Goal: Information Seeking & Learning: Learn about a topic

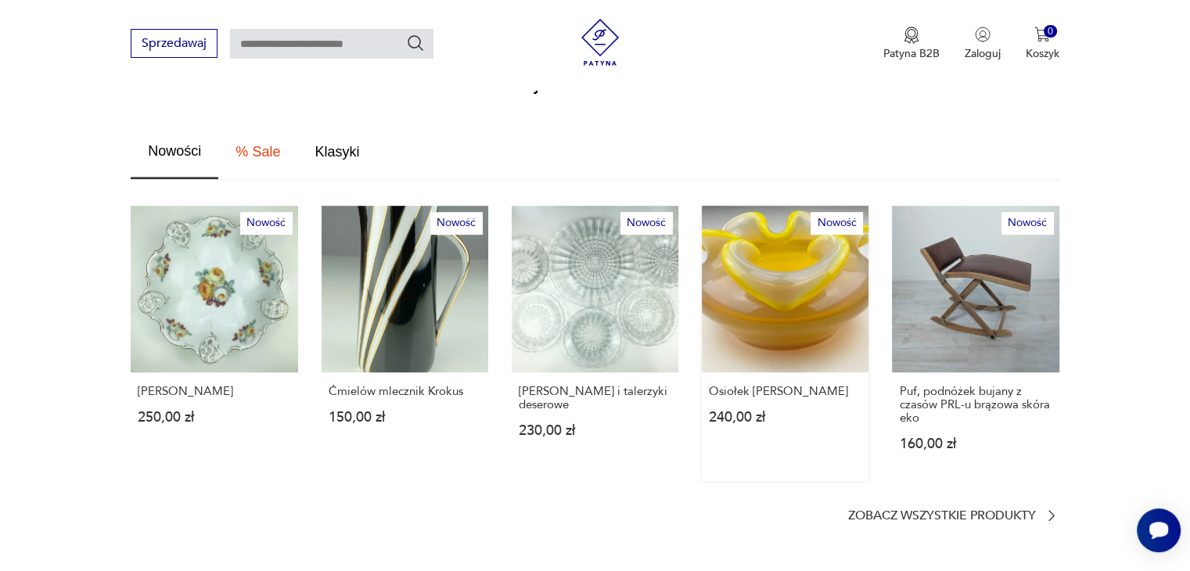
click at [728, 309] on link "Nowość Osiołek [PERSON_NAME] 240,00 zł" at bounding box center [785, 343] width 167 height 275
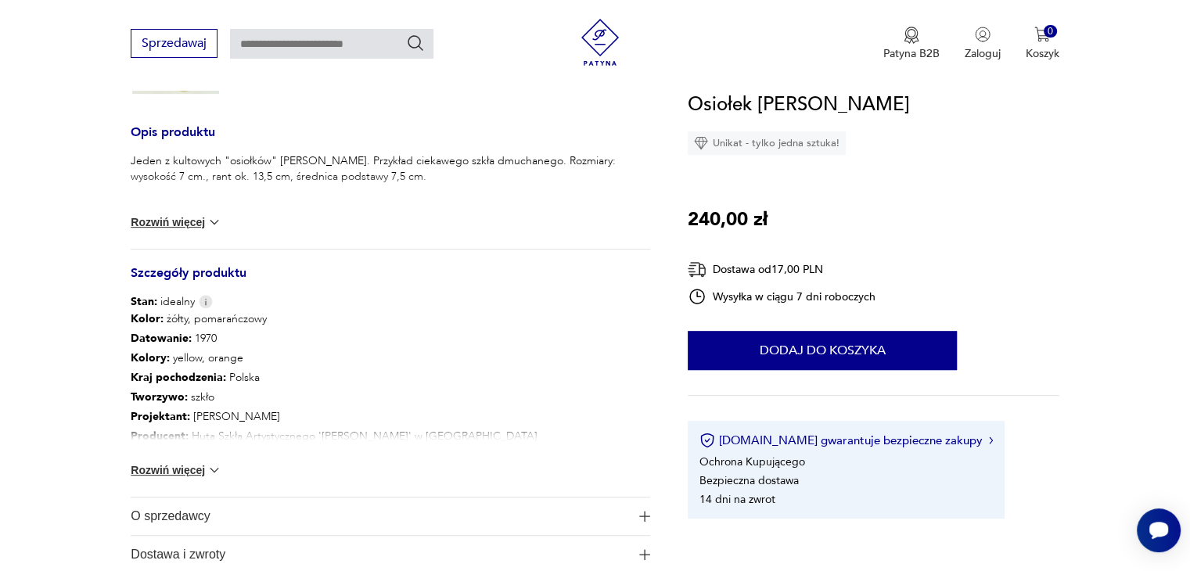
scroll to position [554, 0]
click at [185, 506] on span "O sprzedawcy" at bounding box center [380, 516] width 498 height 38
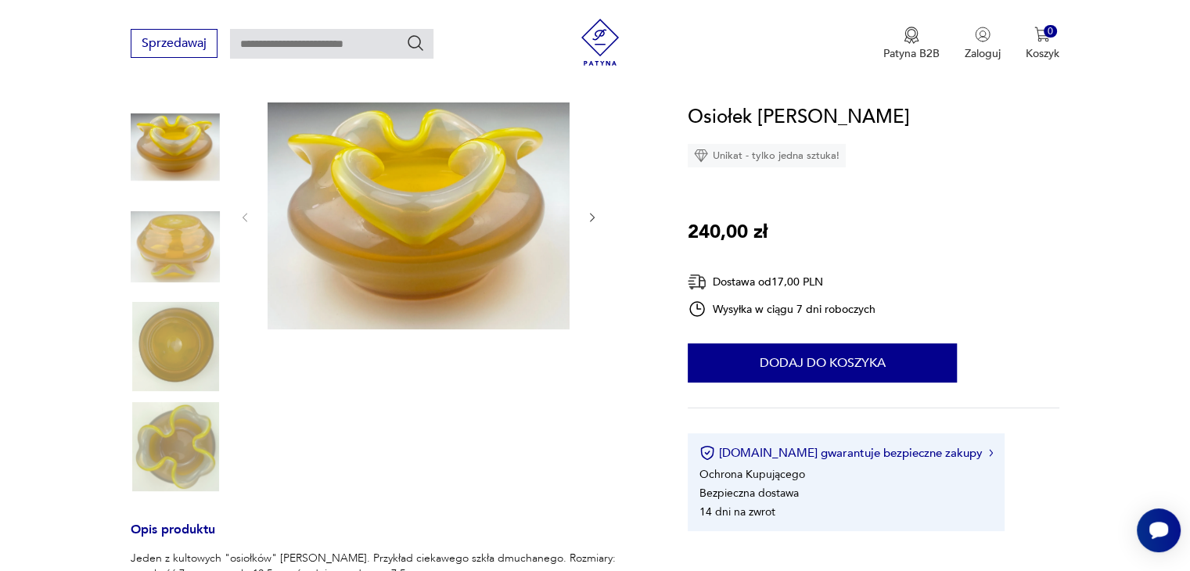
scroll to position [144, 0]
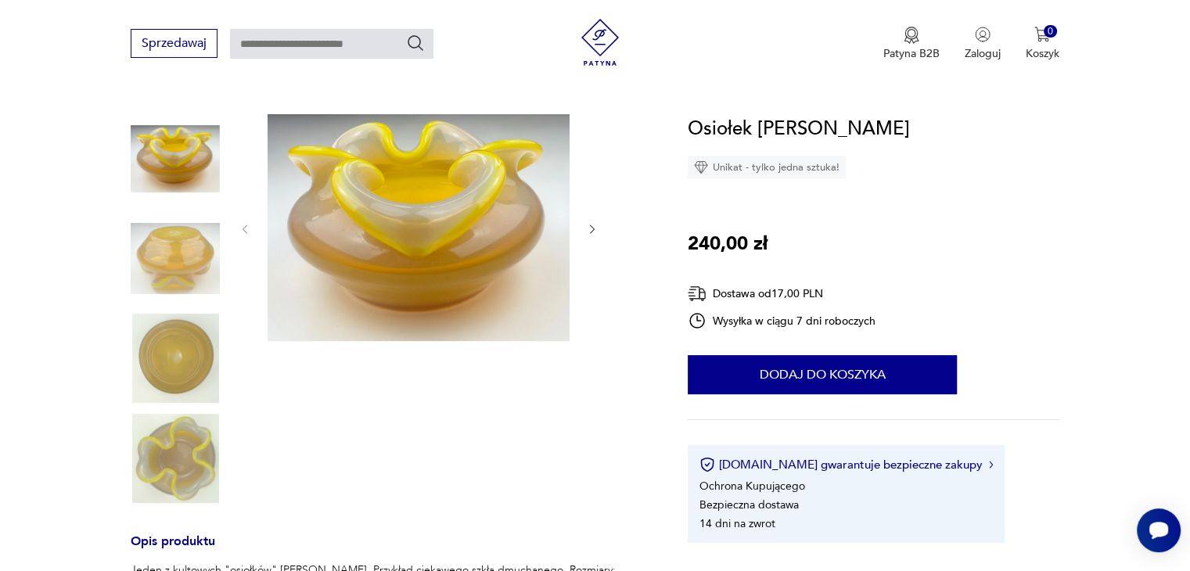
click at [152, 355] on img at bounding box center [175, 358] width 89 height 89
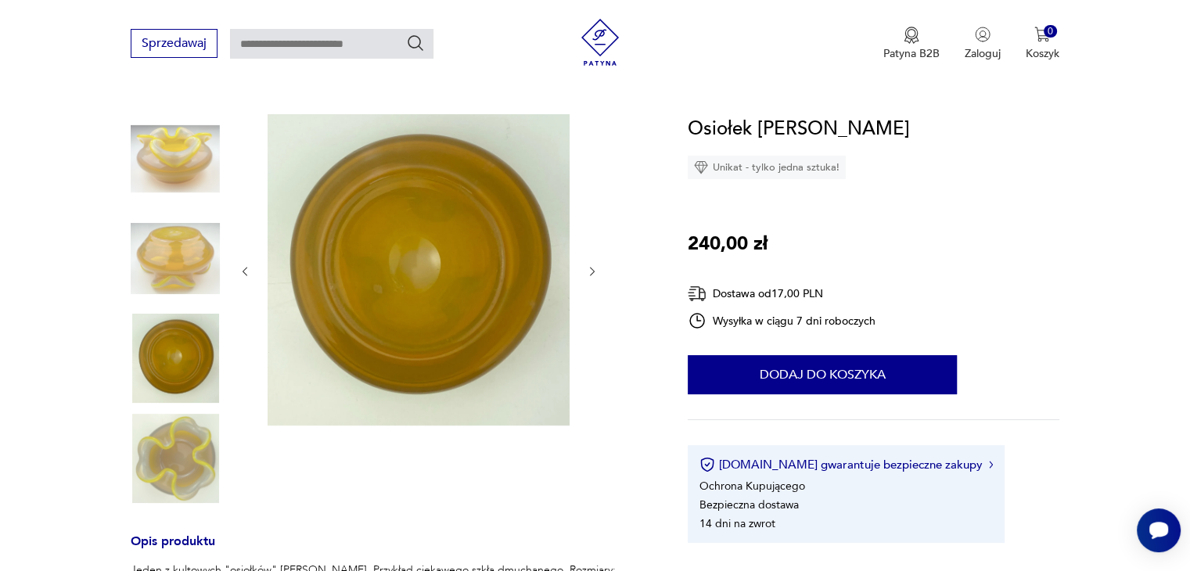
click at [160, 262] on img at bounding box center [175, 258] width 89 height 89
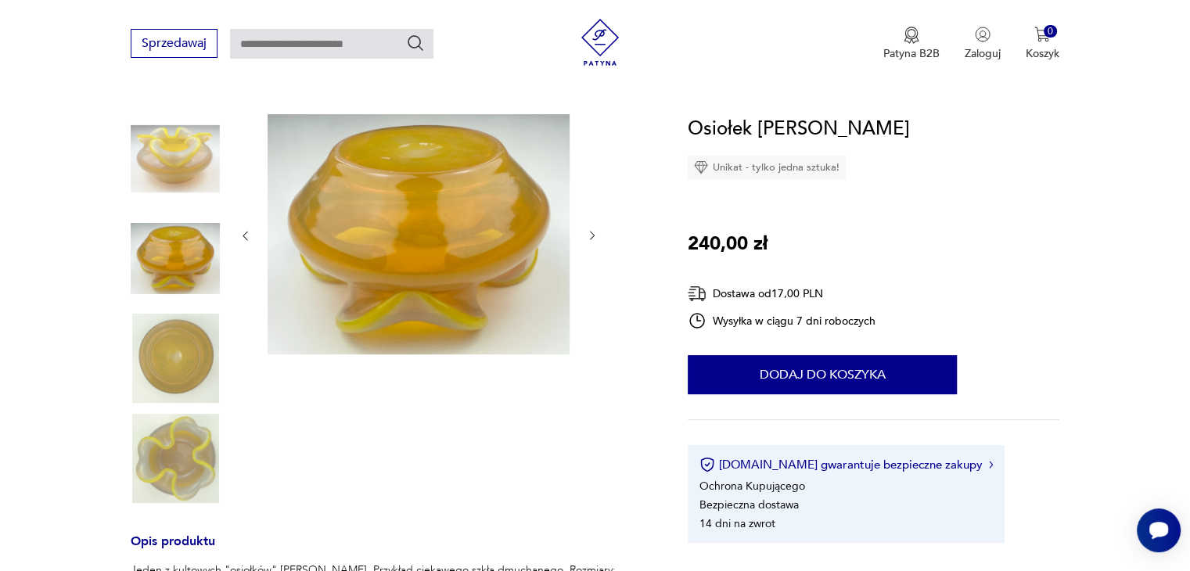
click at [165, 160] on img at bounding box center [175, 158] width 89 height 89
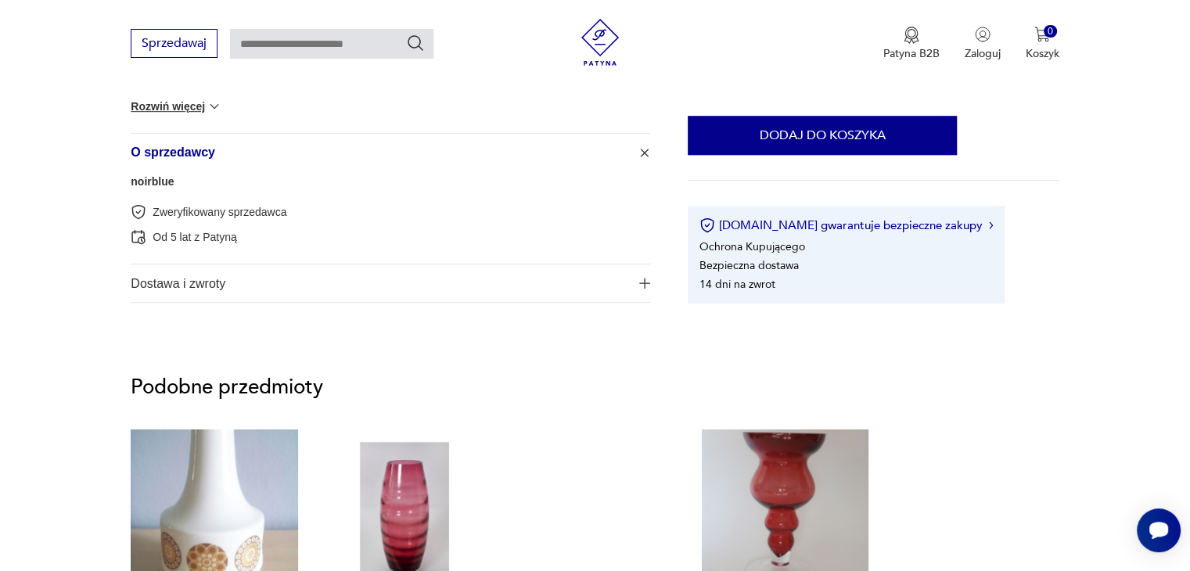
scroll to position [914, 0]
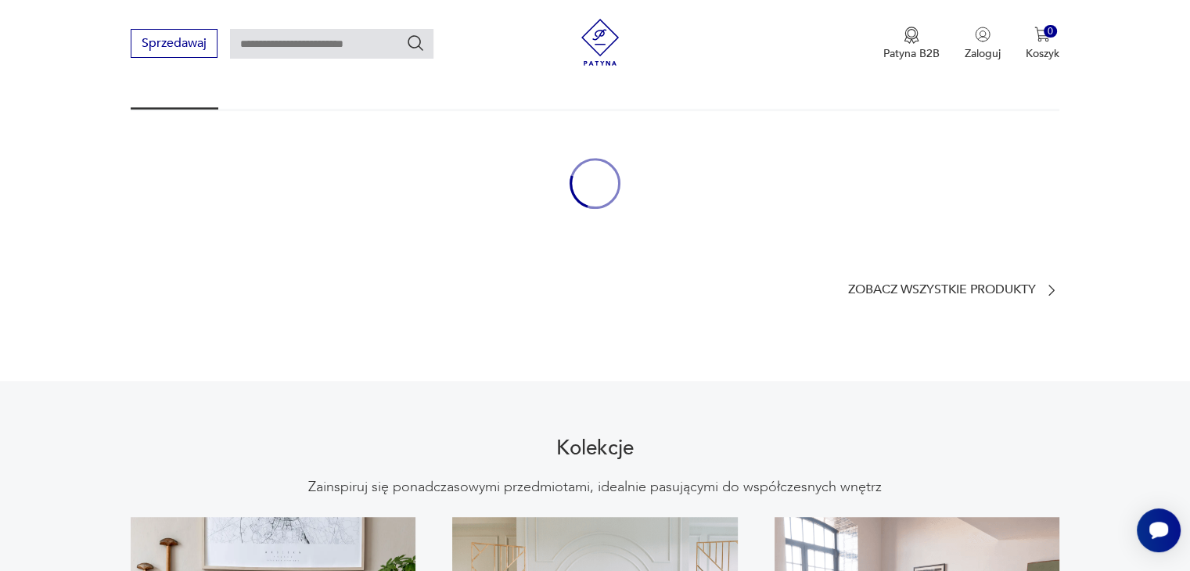
scroll to position [844, 0]
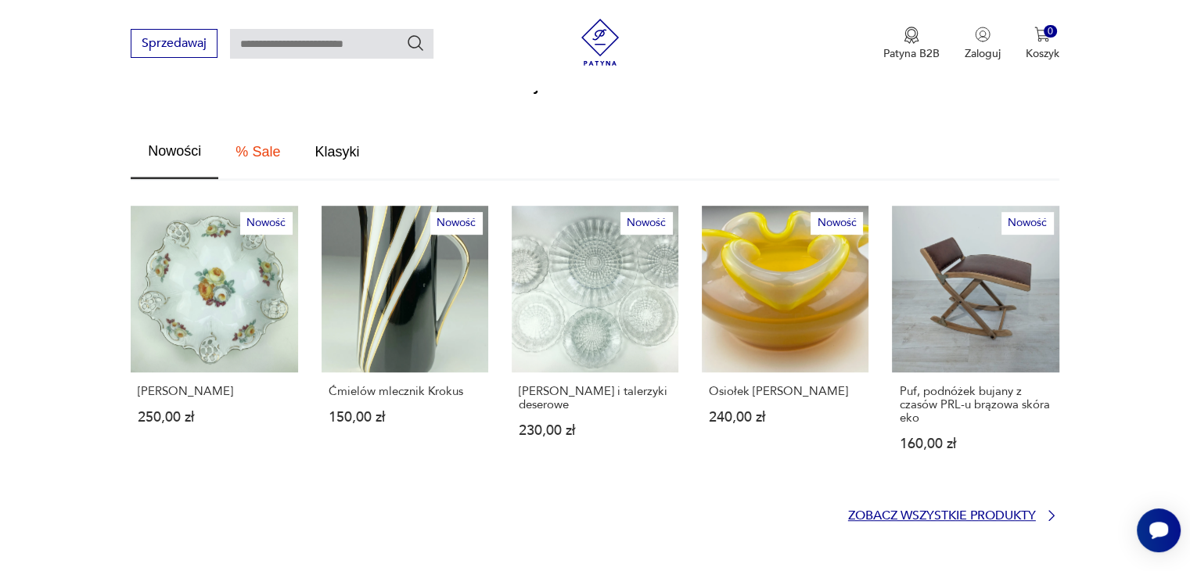
click at [932, 511] on p "Zobacz wszystkie produkty" at bounding box center [942, 516] width 188 height 10
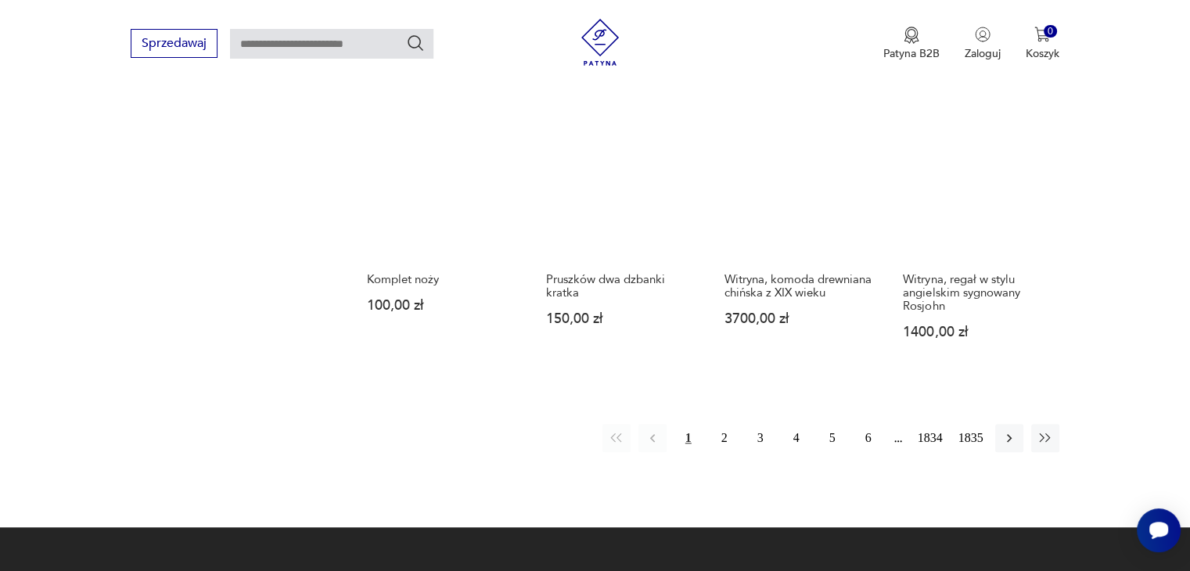
scroll to position [1272, 0]
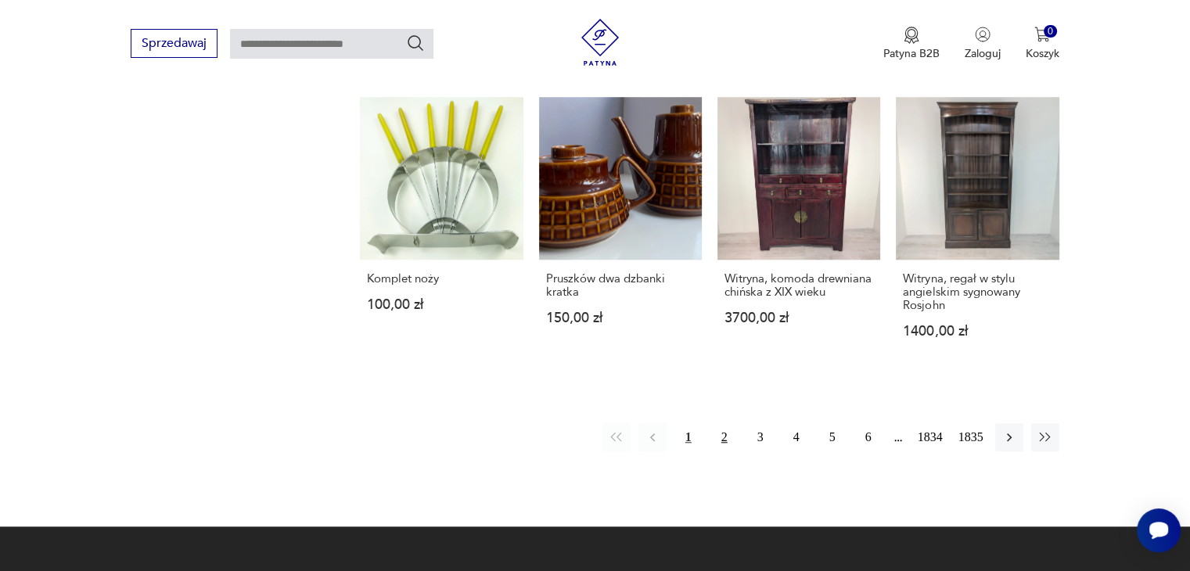
click at [726, 432] on button "2" at bounding box center [725, 437] width 28 height 28
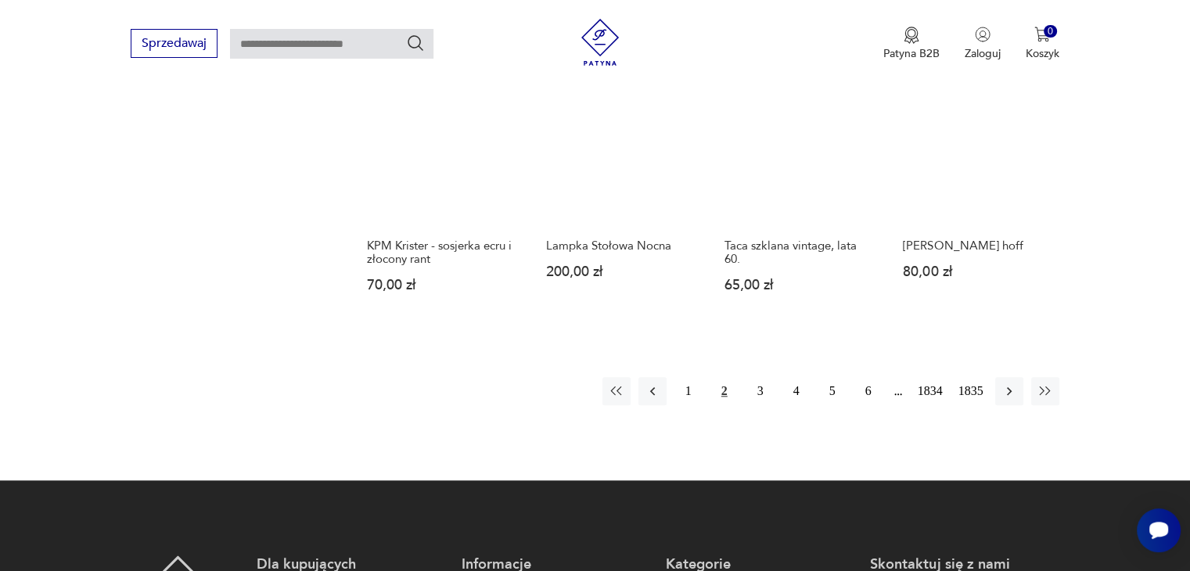
scroll to position [1429, 0]
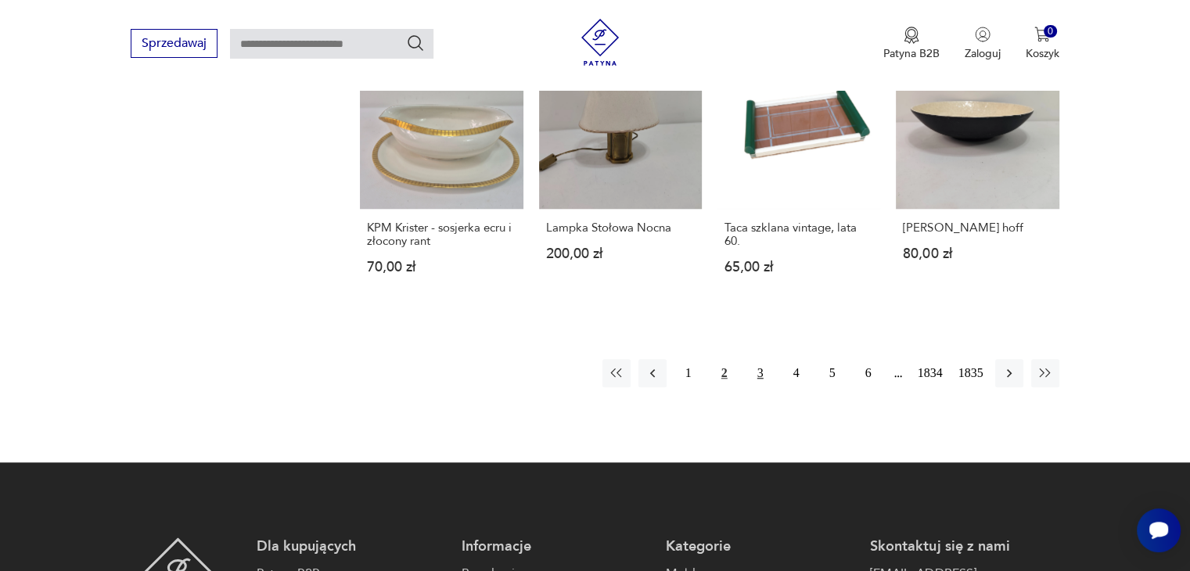
click at [758, 359] on button "3" at bounding box center [761, 373] width 28 height 28
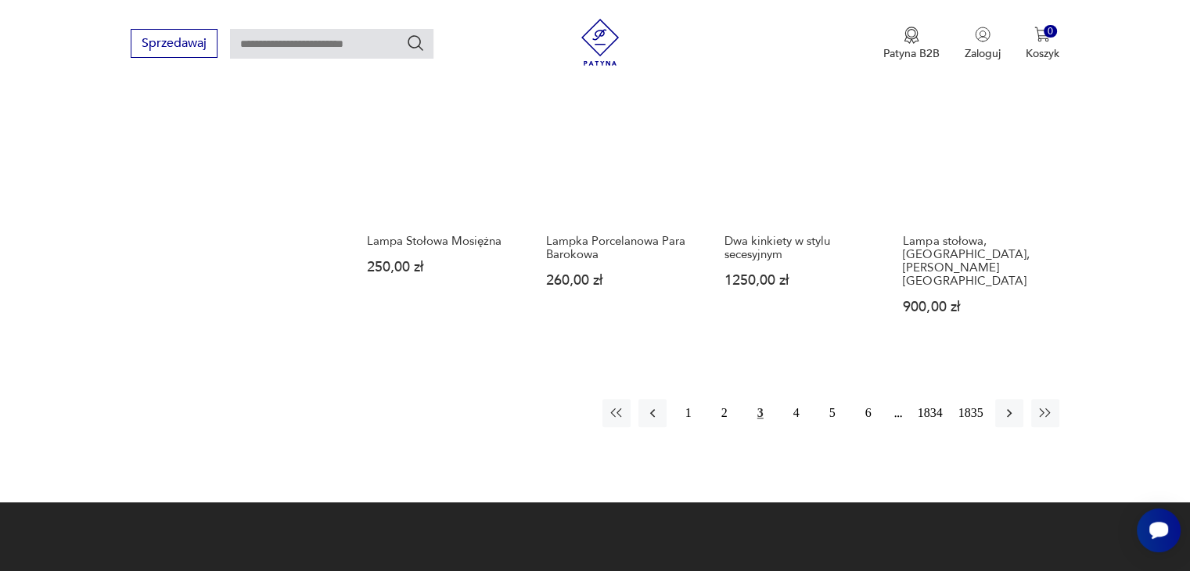
scroll to position [1286, 0]
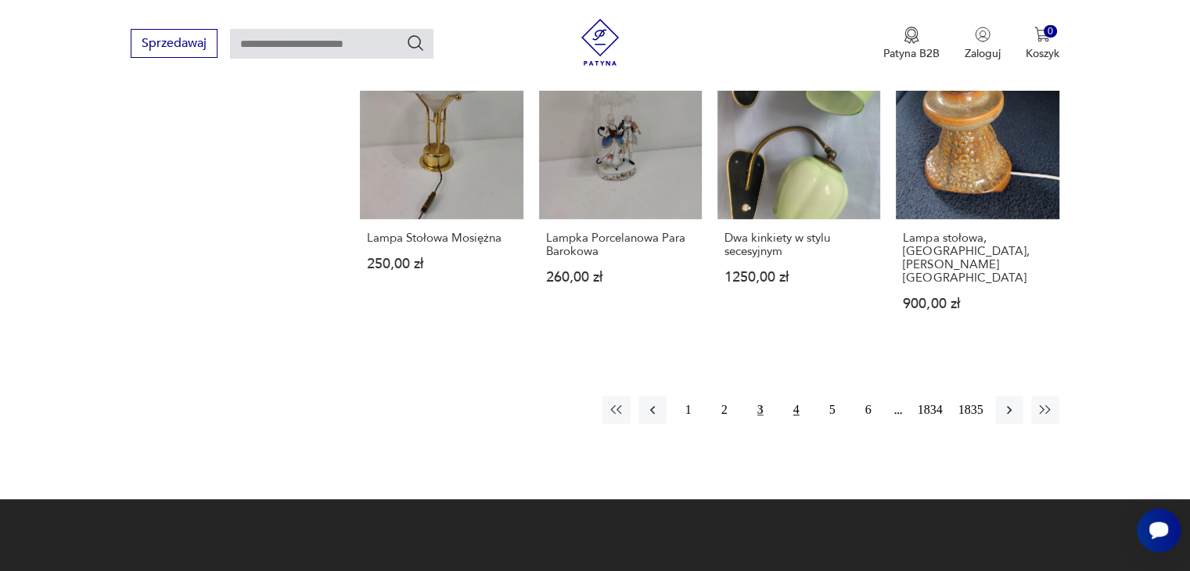
click at [795, 396] on button "4" at bounding box center [797, 410] width 28 height 28
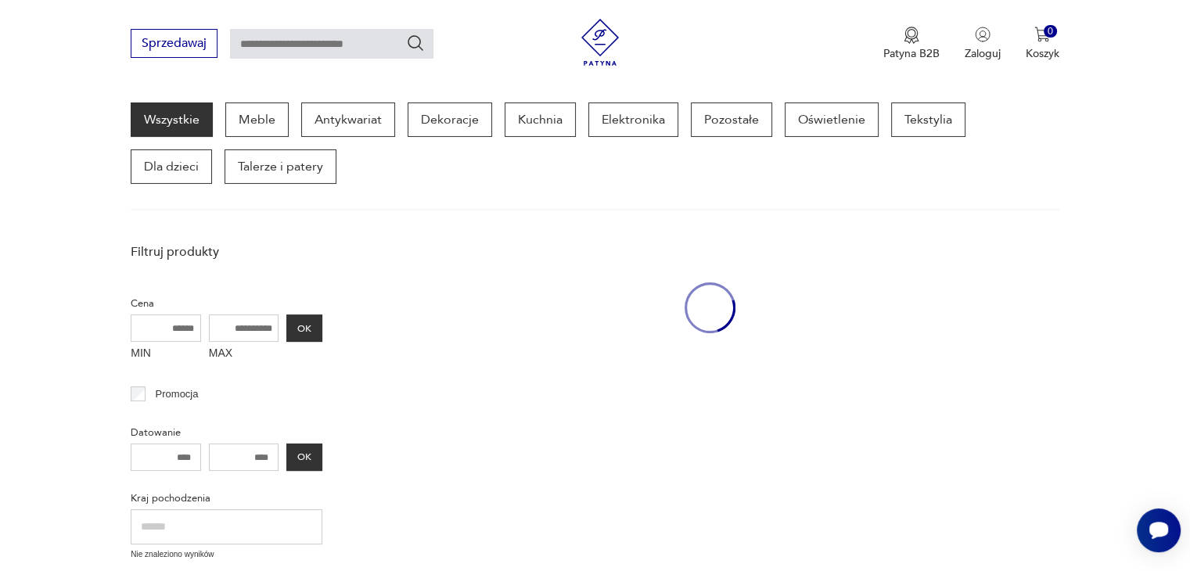
scroll to position [202, 0]
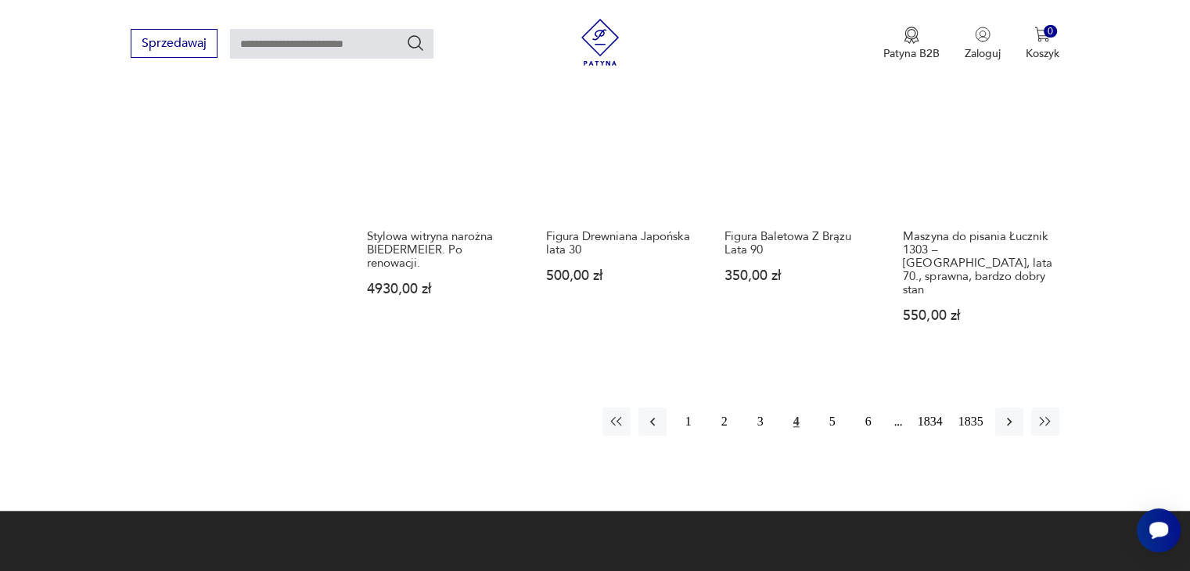
scroll to position [1367, 0]
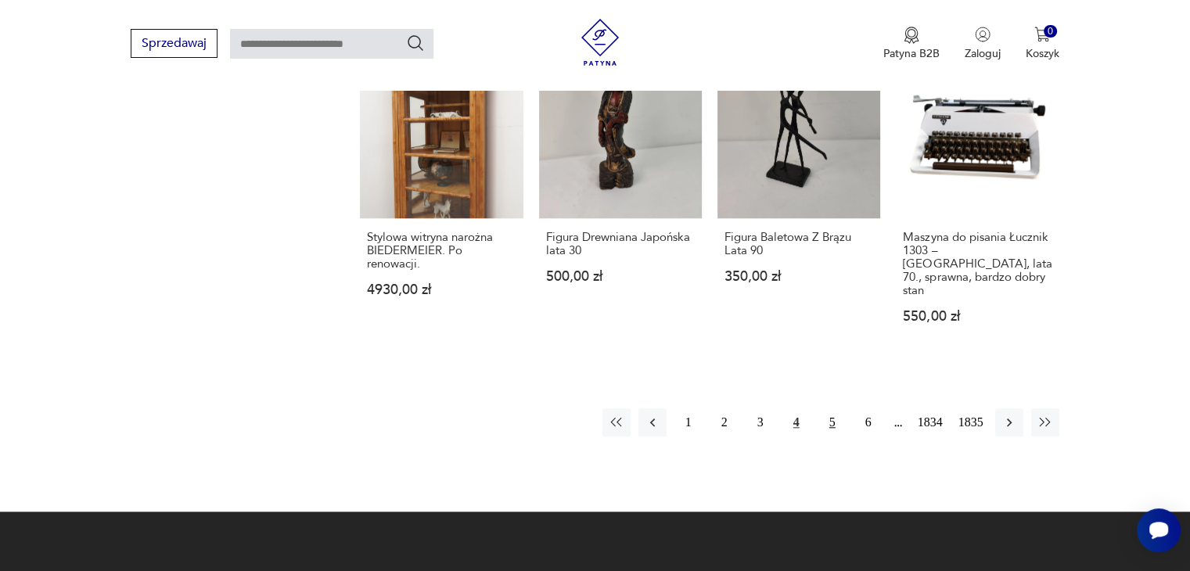
click at [833, 409] on button "5" at bounding box center [833, 423] width 28 height 28
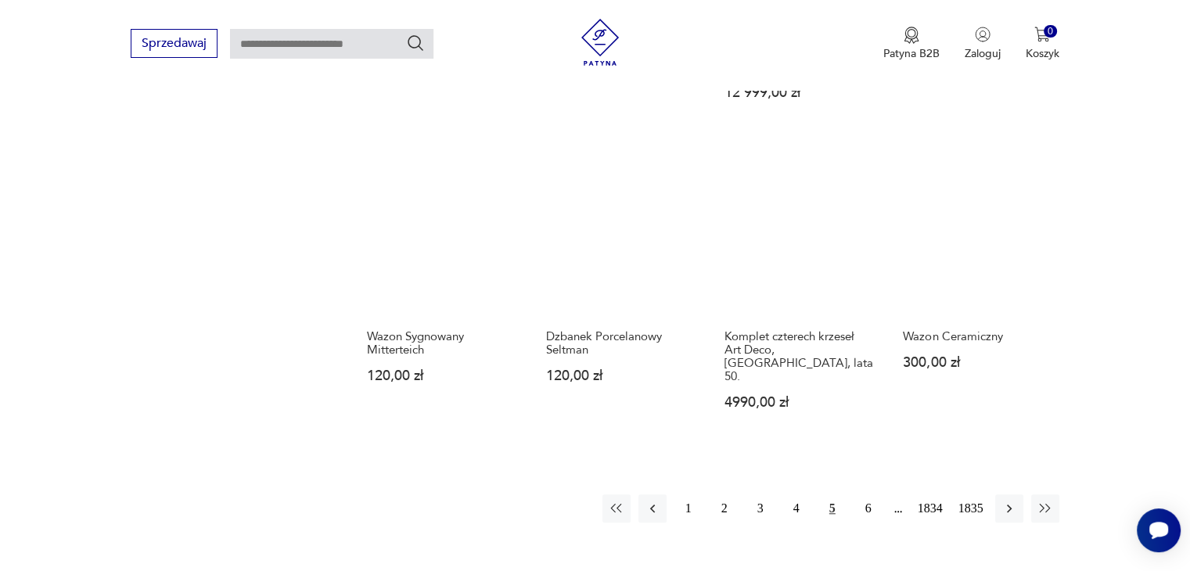
scroll to position [1268, 0]
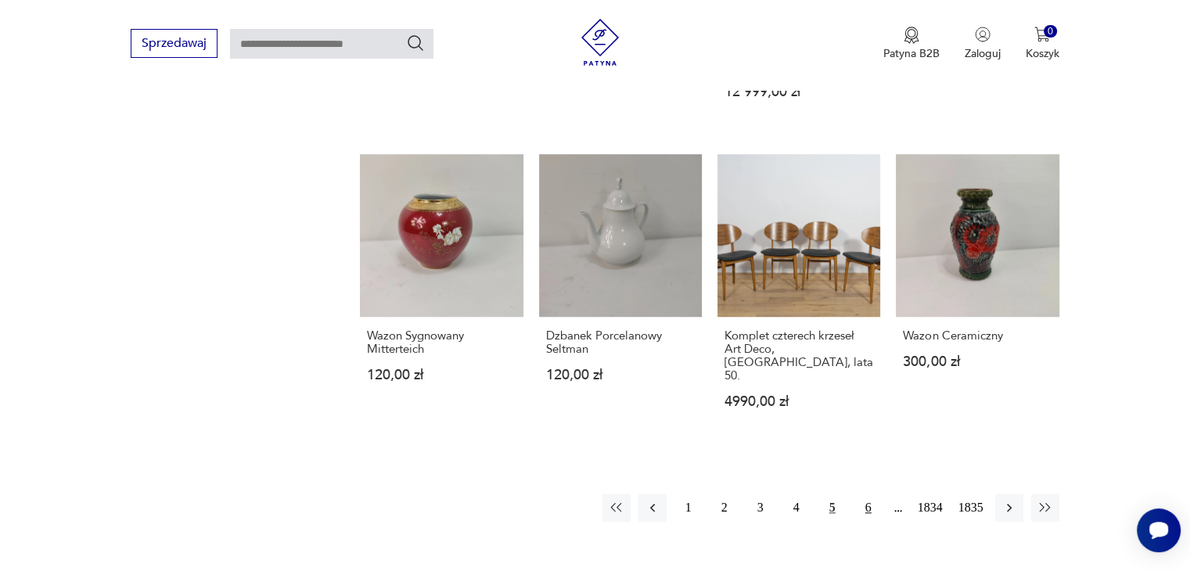
click at [873, 494] on button "6" at bounding box center [869, 508] width 28 height 28
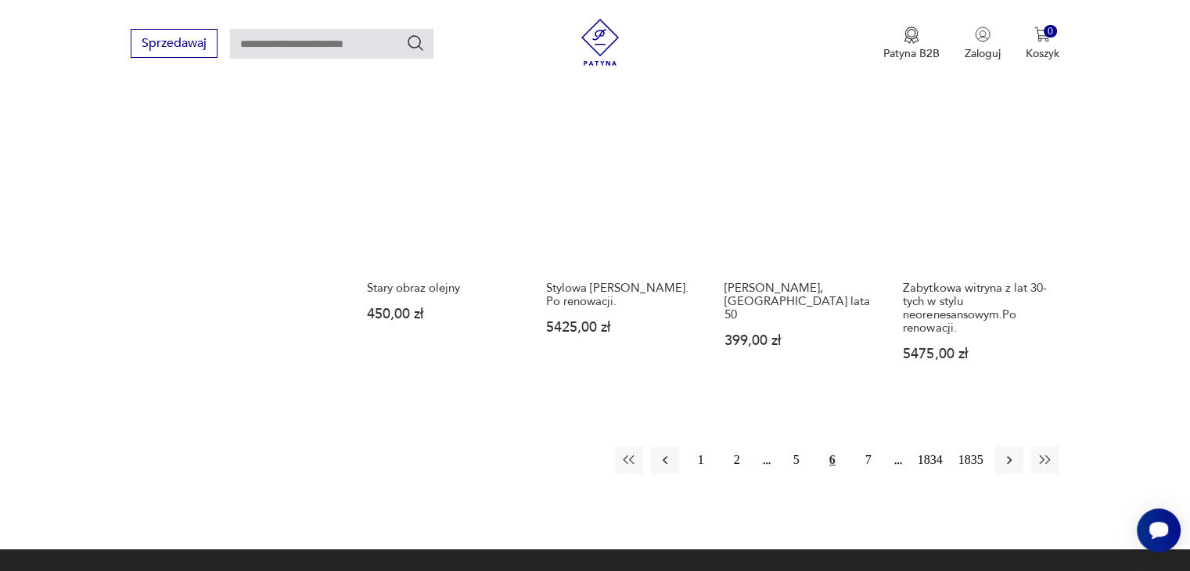
scroll to position [1317, 0]
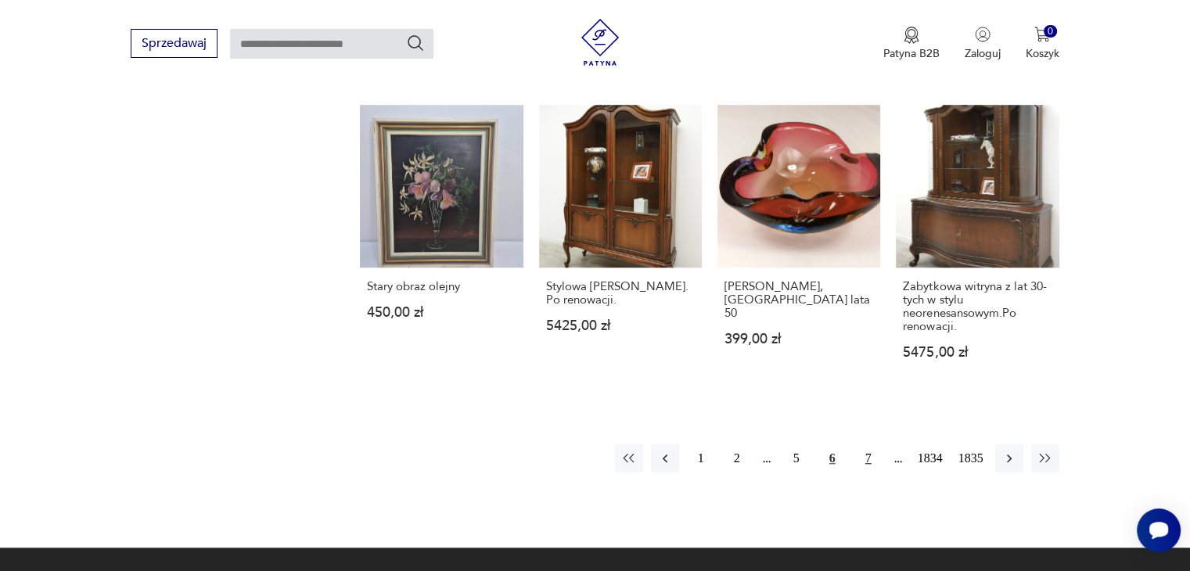
click at [873, 445] on button "7" at bounding box center [869, 459] width 28 height 28
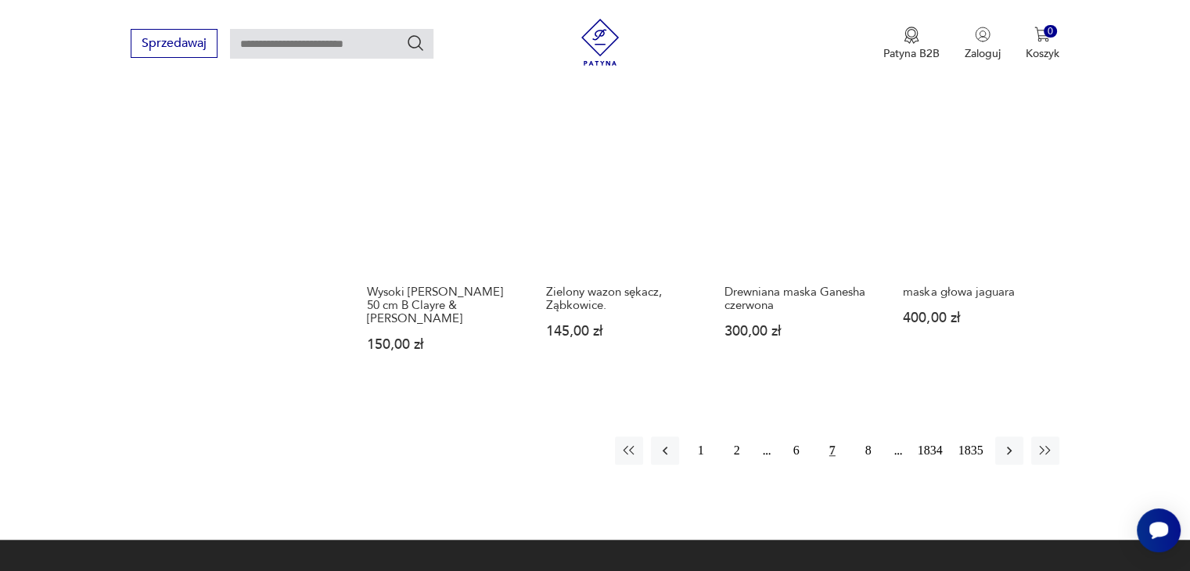
scroll to position [1274, 0]
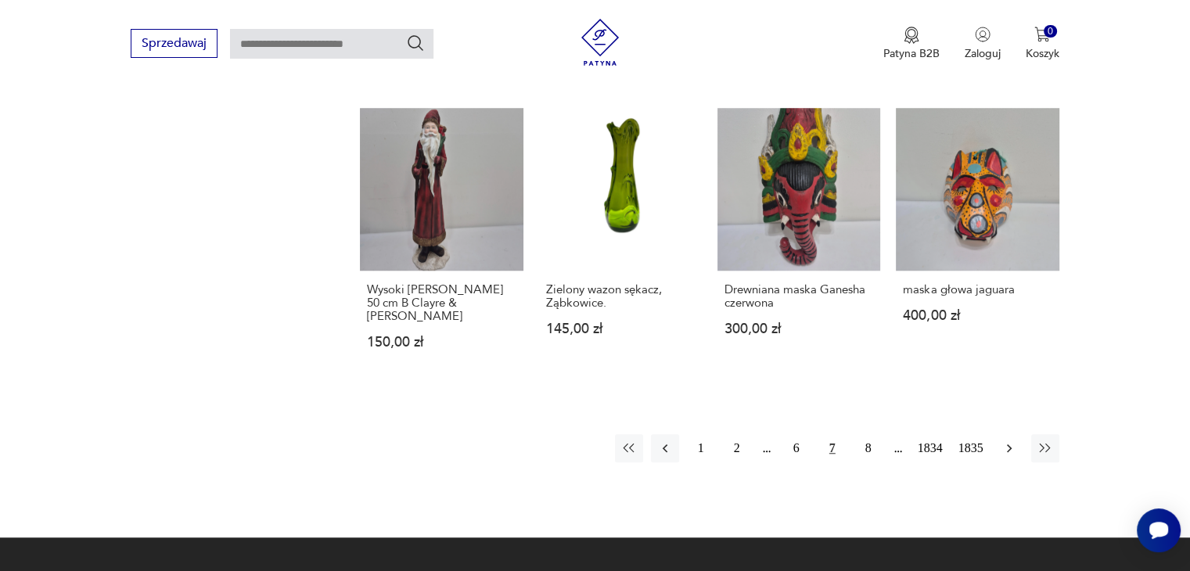
click at [1006, 441] on icon "button" at bounding box center [1010, 449] width 16 height 16
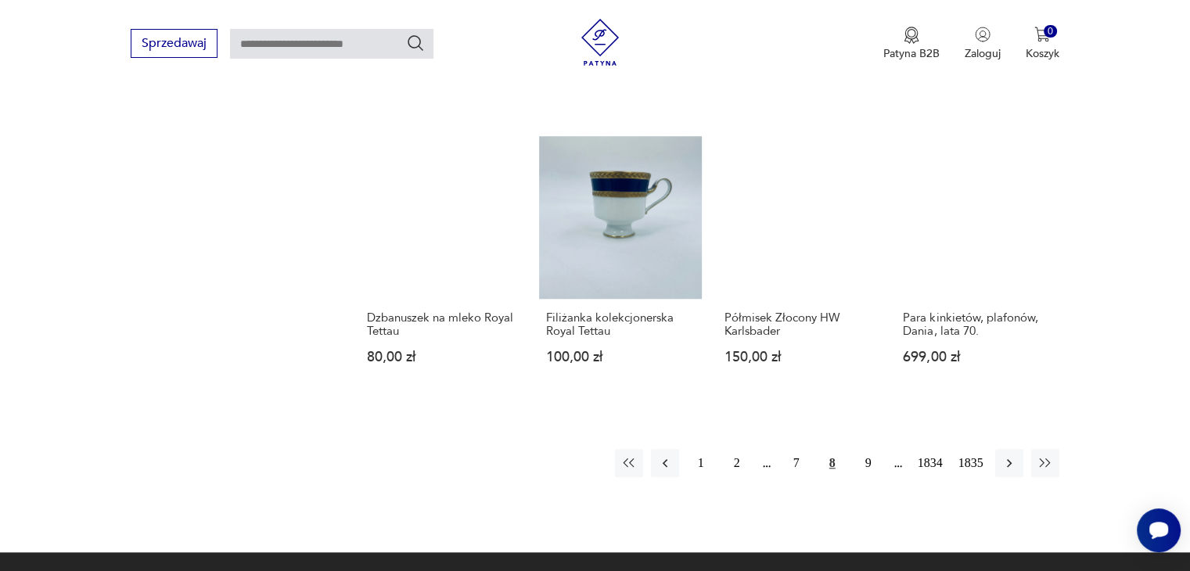
scroll to position [1260, 0]
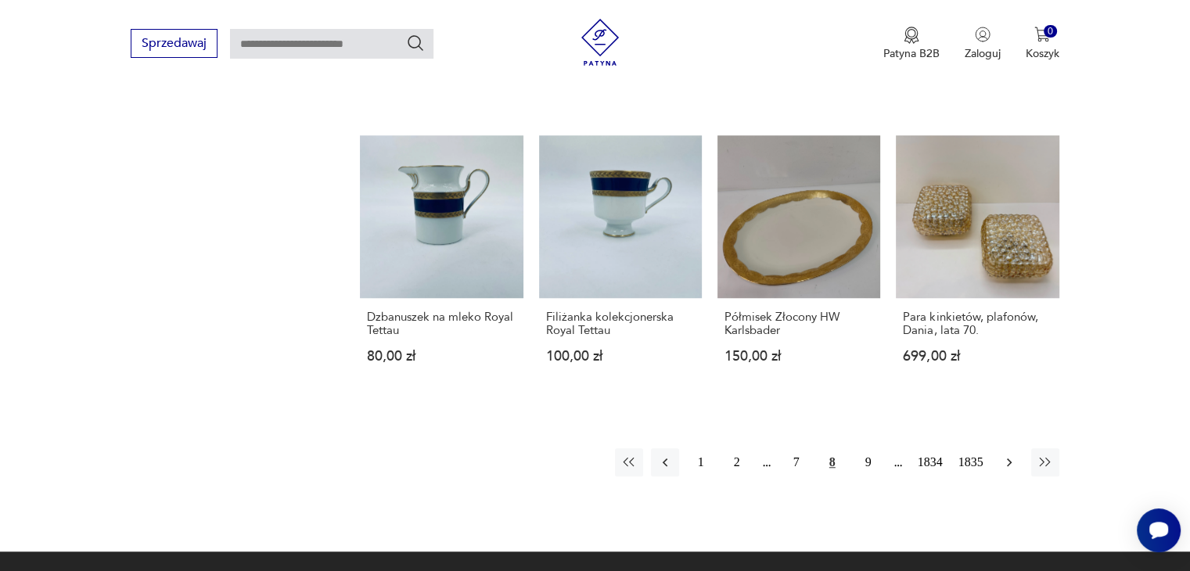
click at [1006, 455] on icon "button" at bounding box center [1010, 463] width 16 height 16
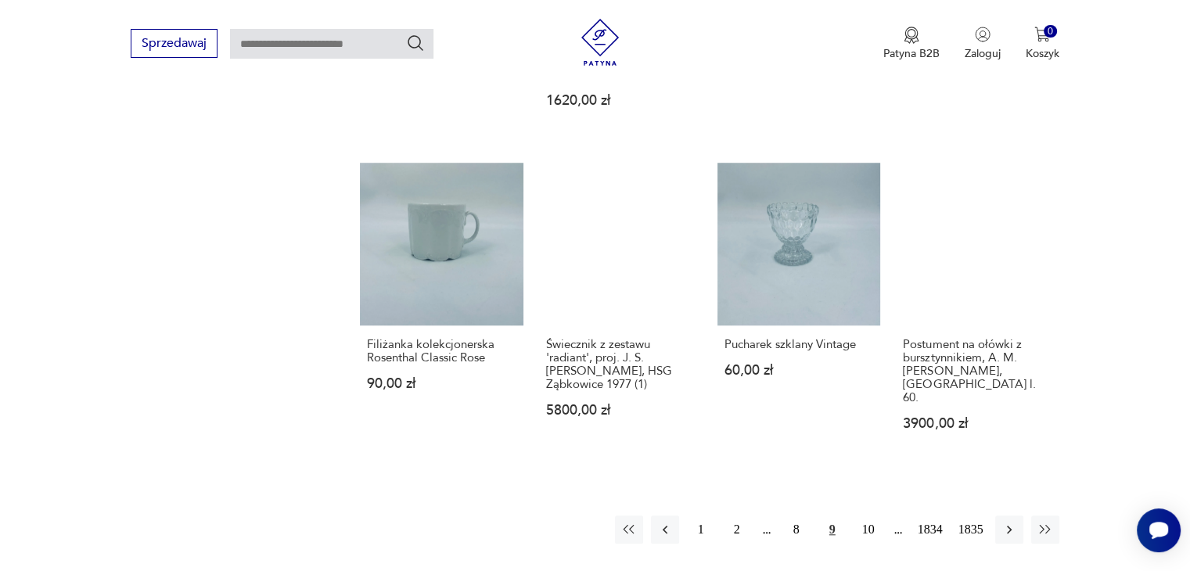
scroll to position [1250, 0]
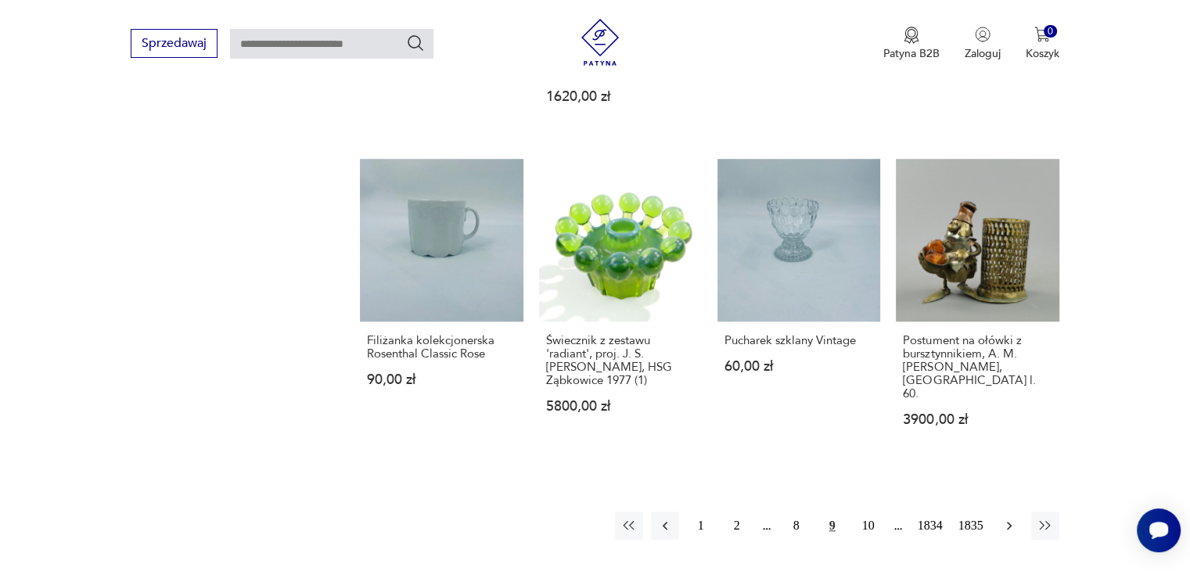
click at [1002, 518] on icon "button" at bounding box center [1010, 526] width 16 height 16
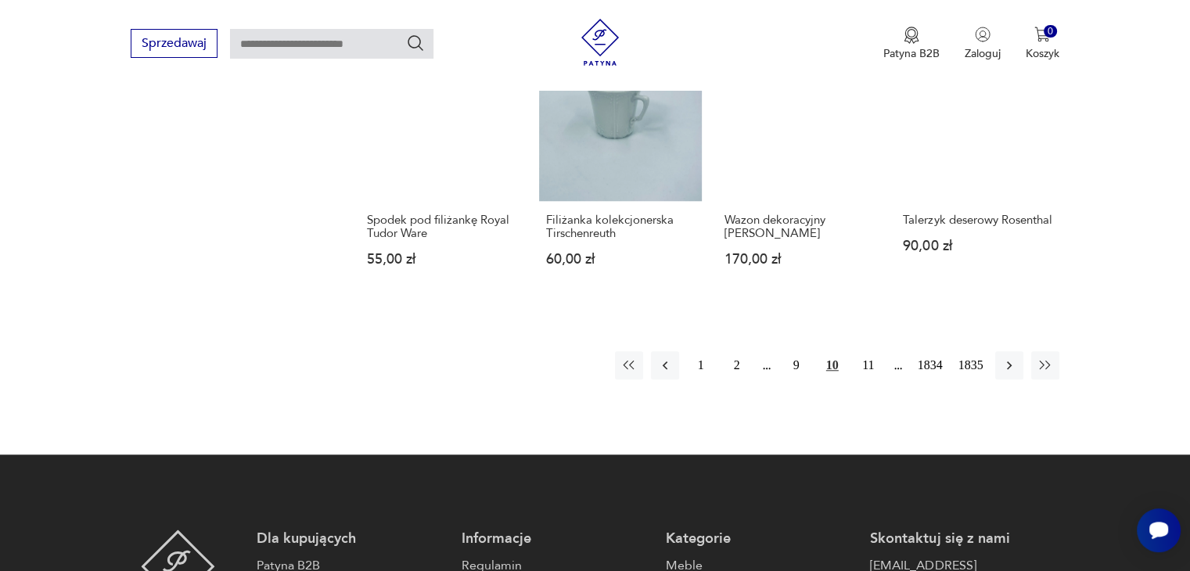
scroll to position [1350, 0]
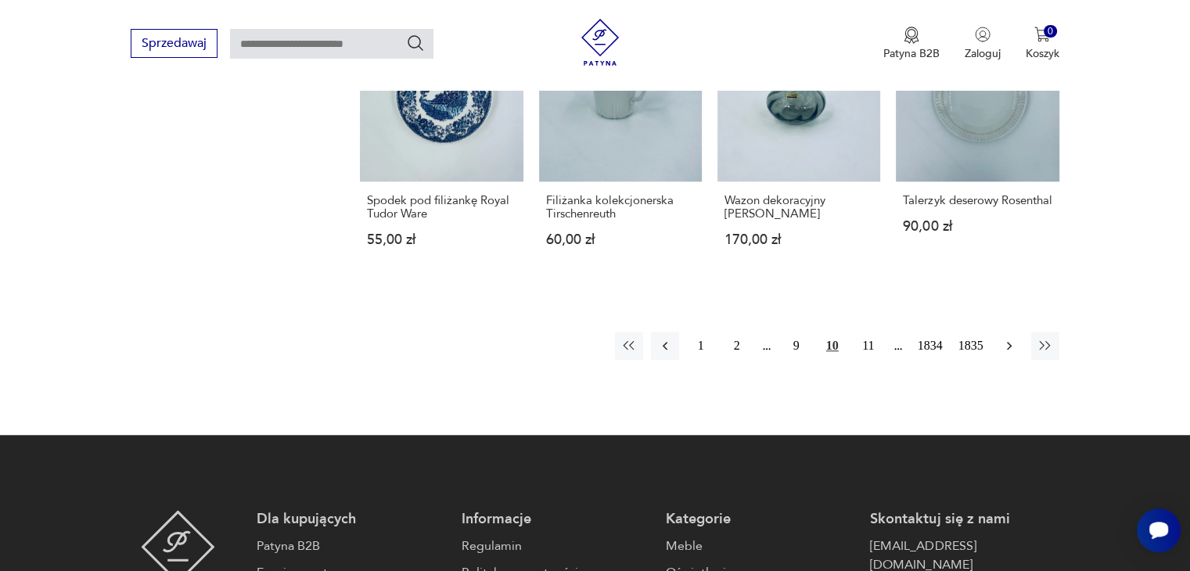
click at [1010, 354] on icon "button" at bounding box center [1010, 346] width 16 height 16
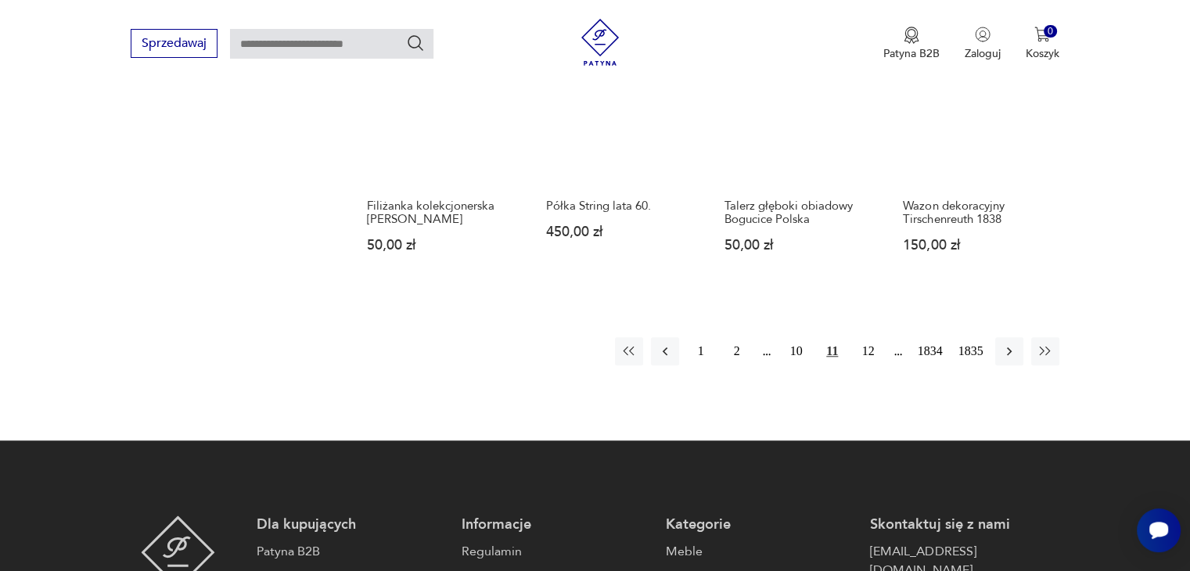
scroll to position [1331, 0]
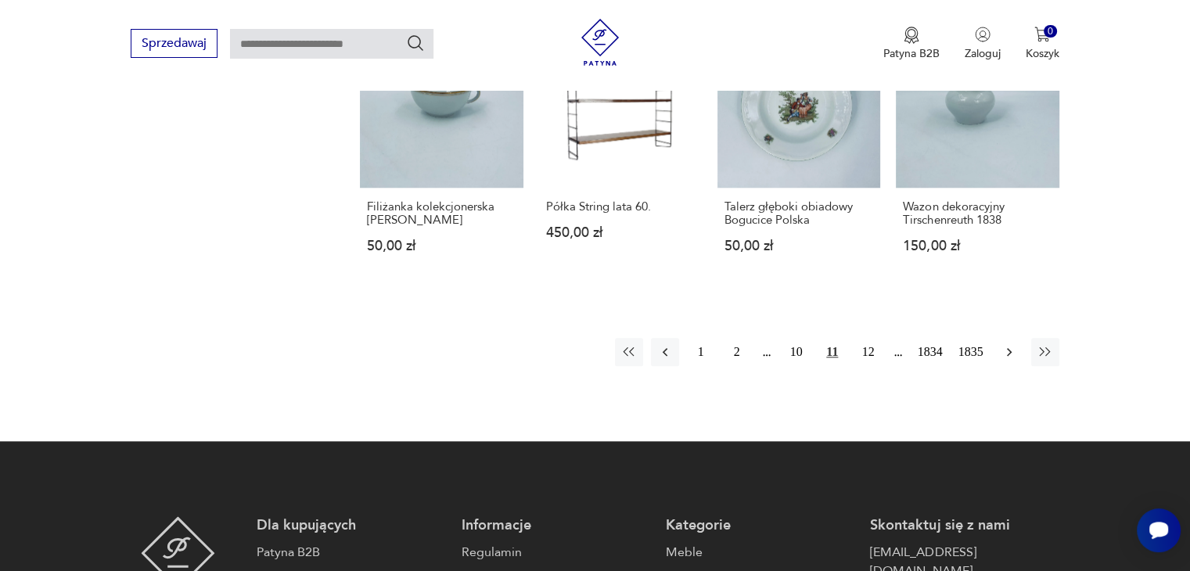
click at [1009, 344] on icon "button" at bounding box center [1010, 352] width 16 height 16
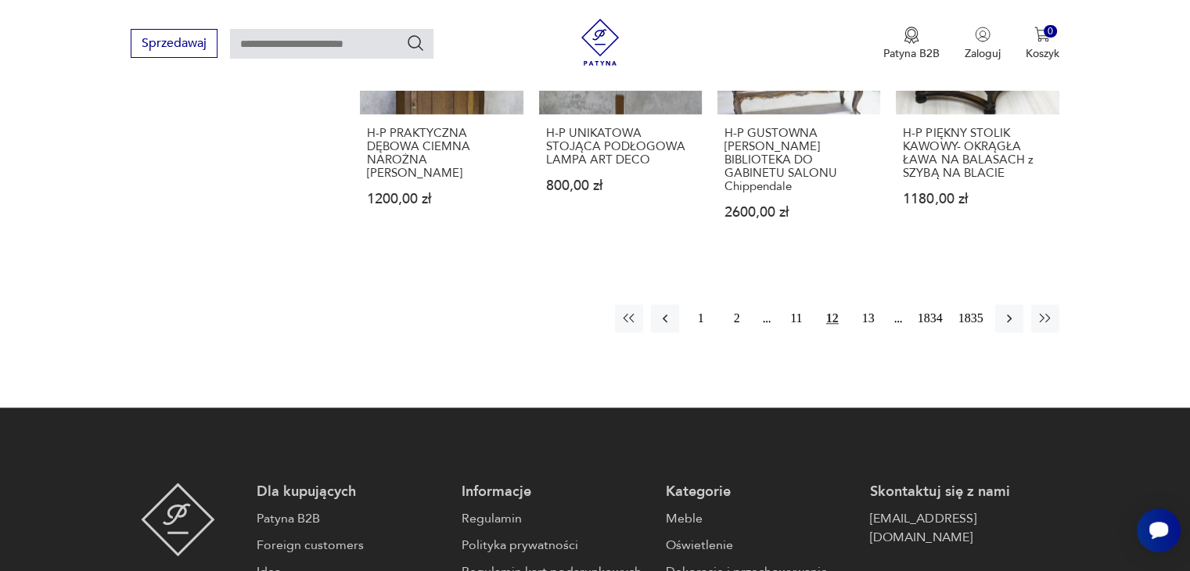
scroll to position [1449, 0]
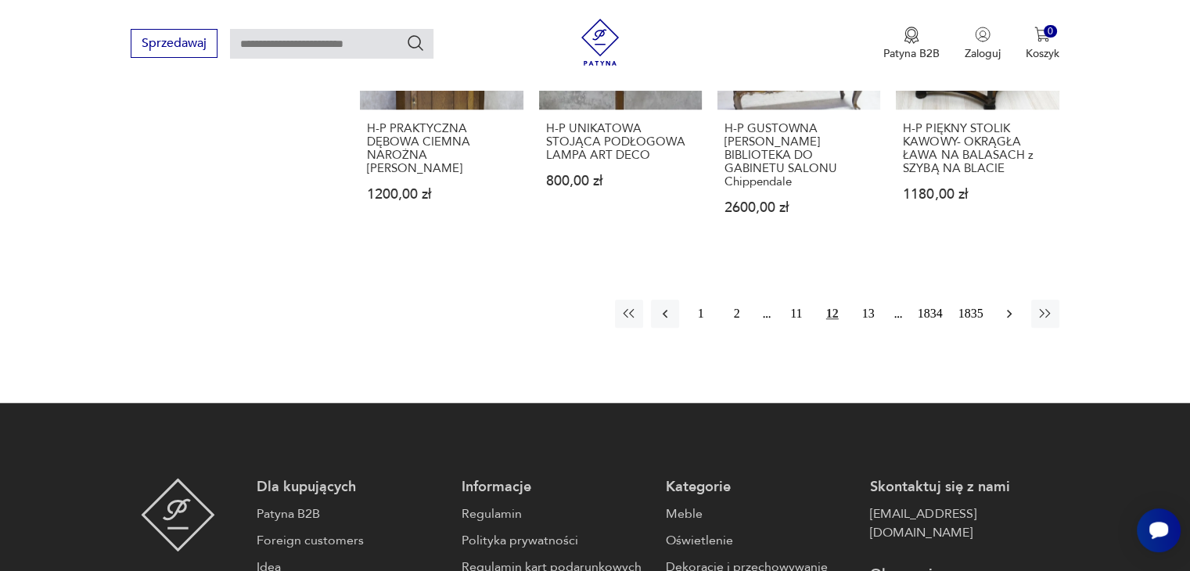
click at [999, 302] on button "button" at bounding box center [1010, 314] width 28 height 28
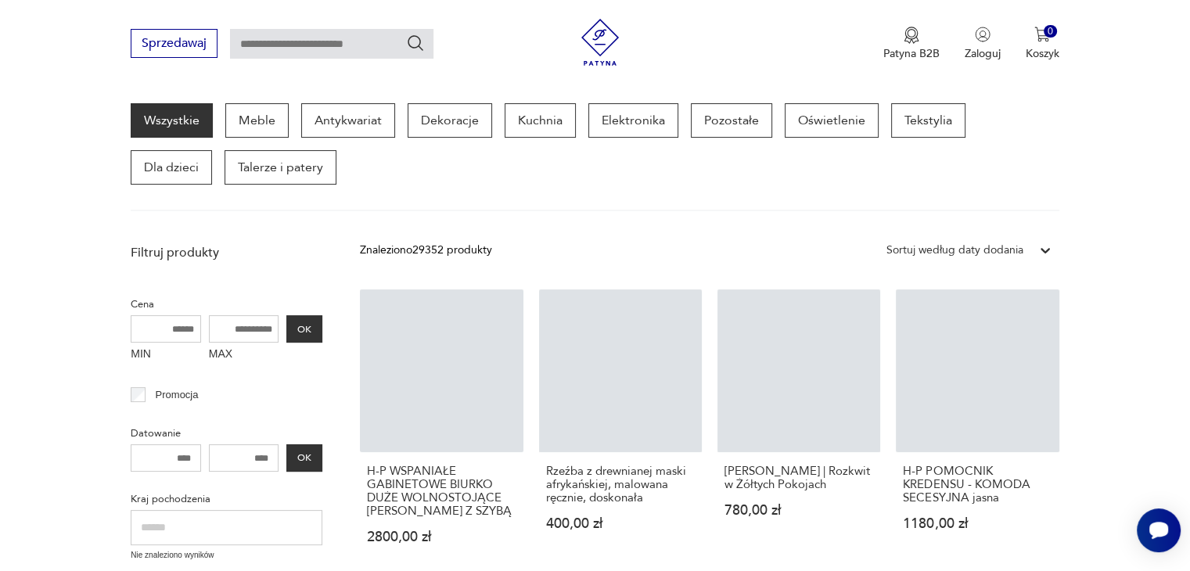
click at [999, 302] on link "H-P POMOCNIK KREDENSU - KOMODA SECESYJNA jasna 1180,00 zł" at bounding box center [977, 432] width 163 height 285
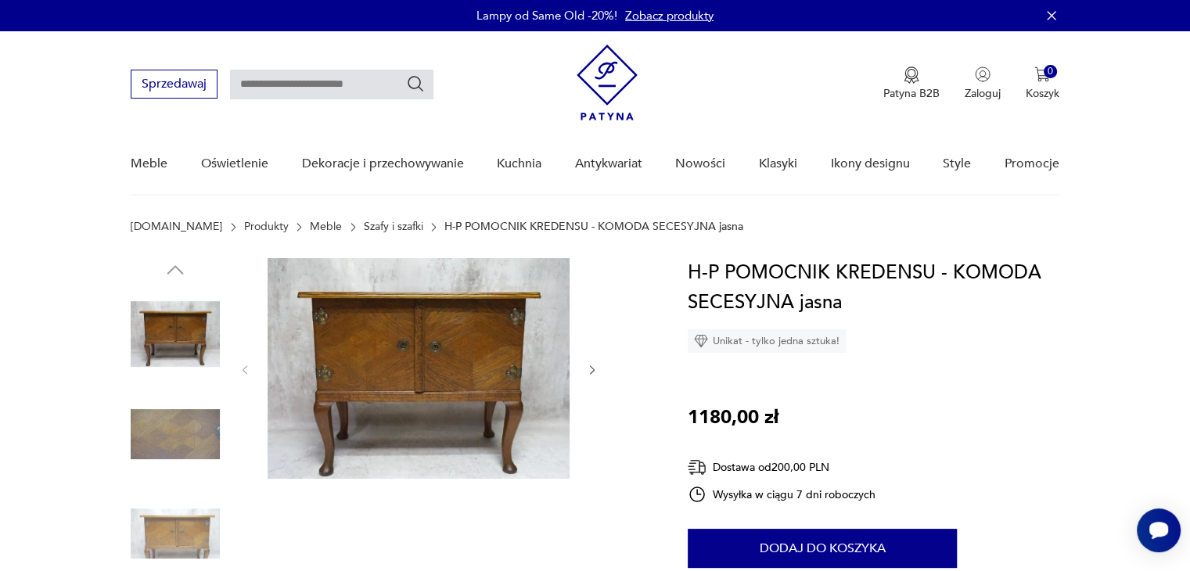
click at [297, 234] on section "[DOMAIN_NAME] Produkty Meble Szafy i szafki H-P POMOCNIK KREDENSU - KOMODA SECE…" at bounding box center [595, 240] width 1190 height 38
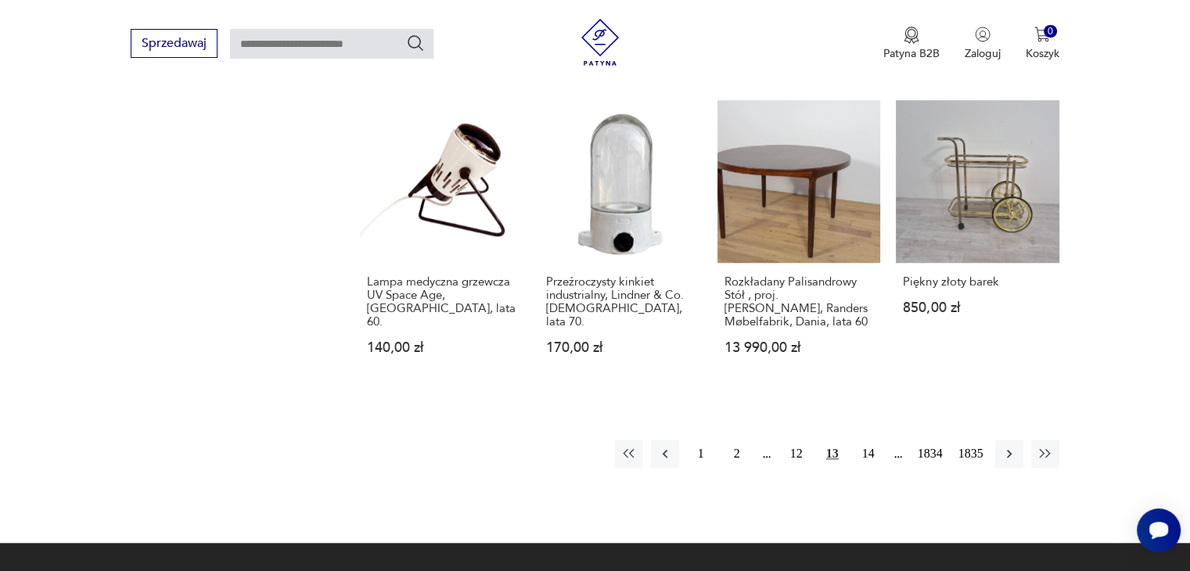
scroll to position [1339, 0]
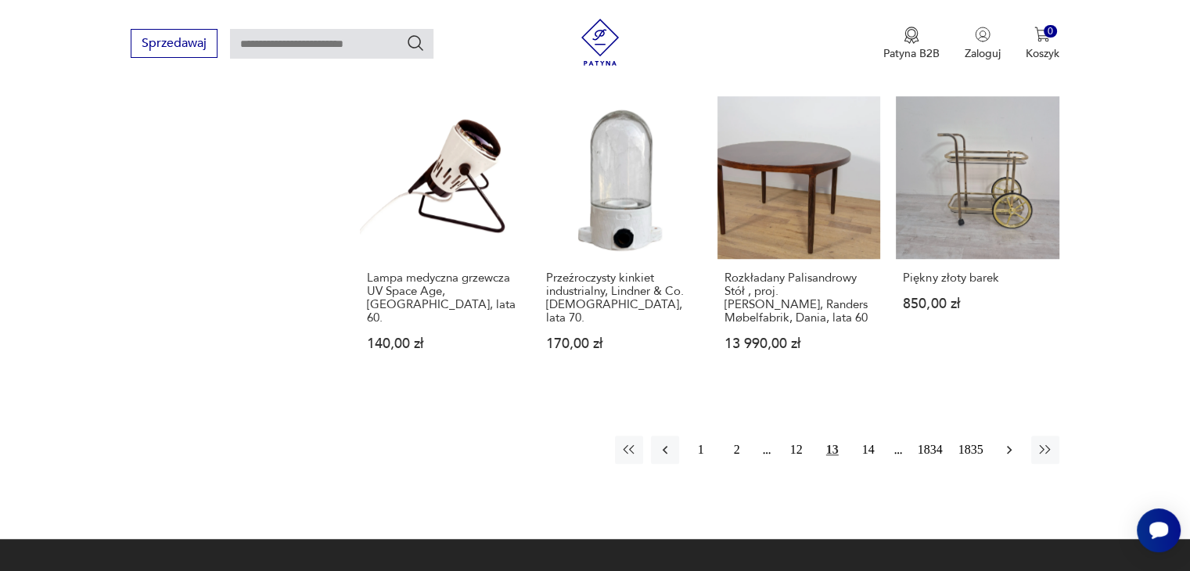
click at [1007, 442] on icon "button" at bounding box center [1010, 450] width 16 height 16
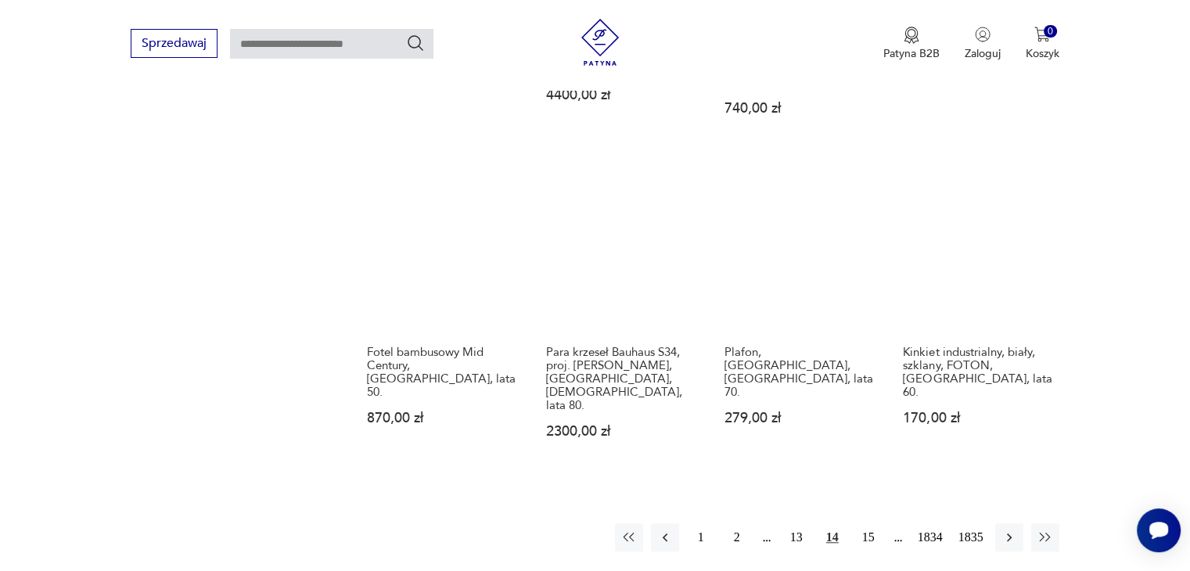
scroll to position [1292, 0]
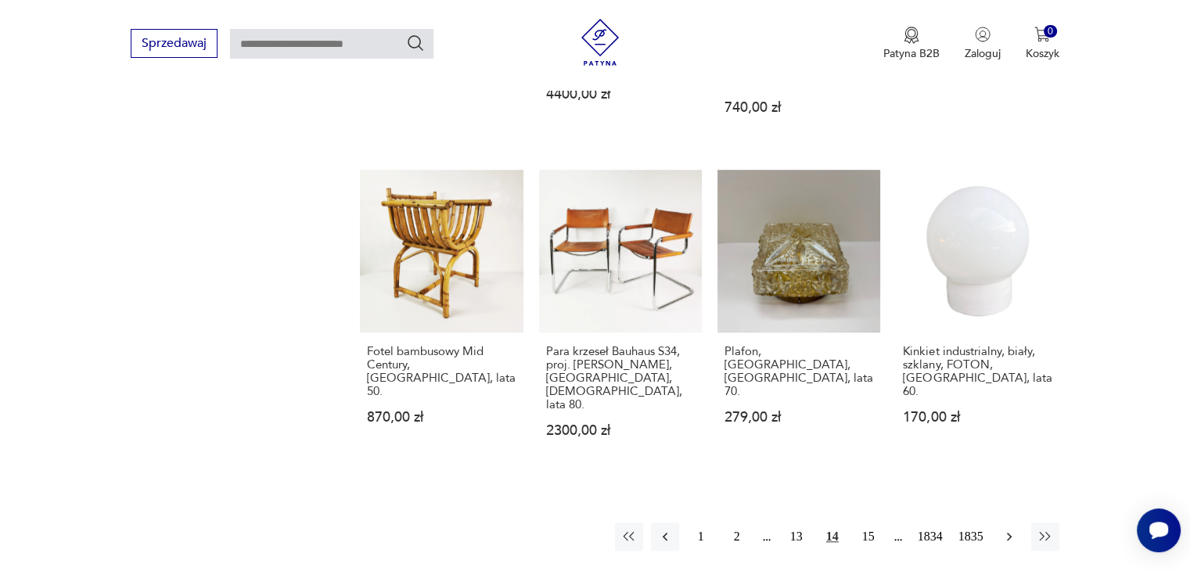
click at [1004, 523] on button "button" at bounding box center [1010, 537] width 28 height 28
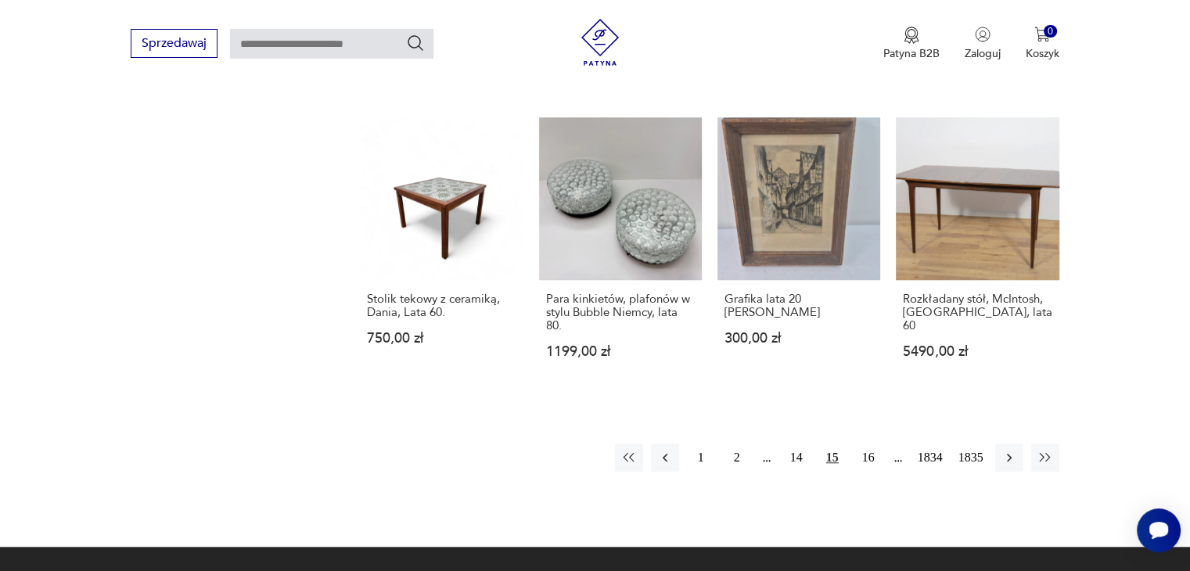
scroll to position [1293, 0]
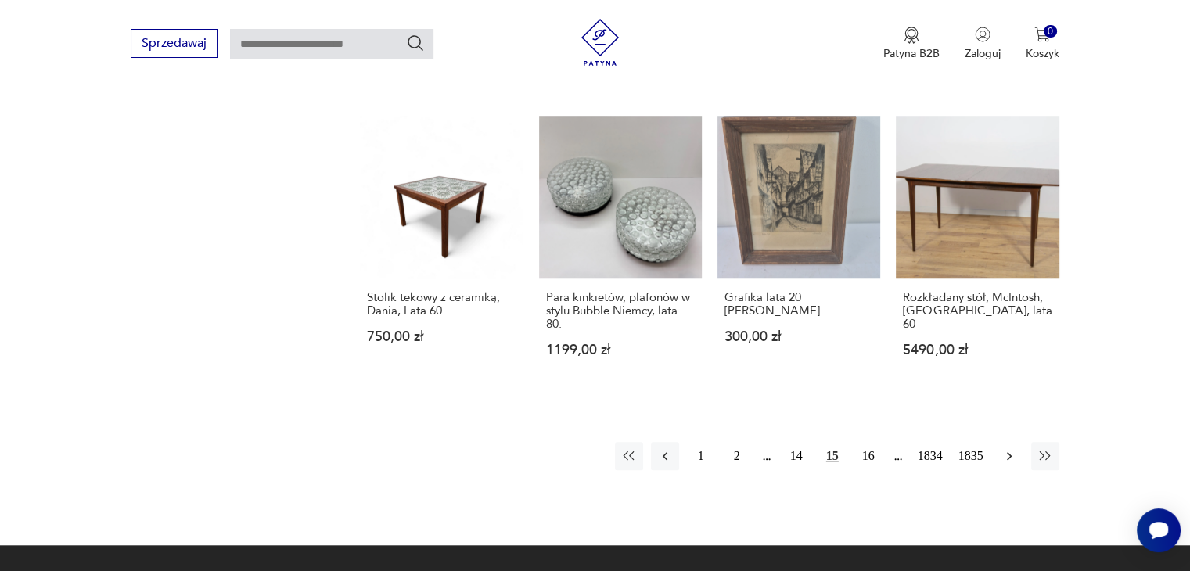
click at [1003, 448] on icon "button" at bounding box center [1010, 456] width 16 height 16
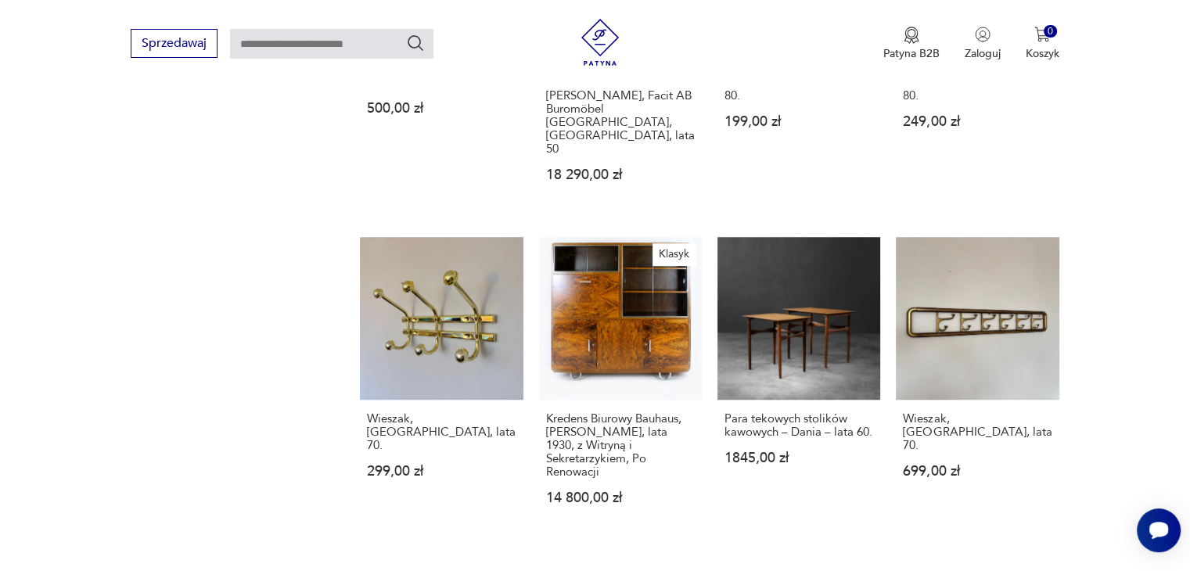
scroll to position [1226, 0]
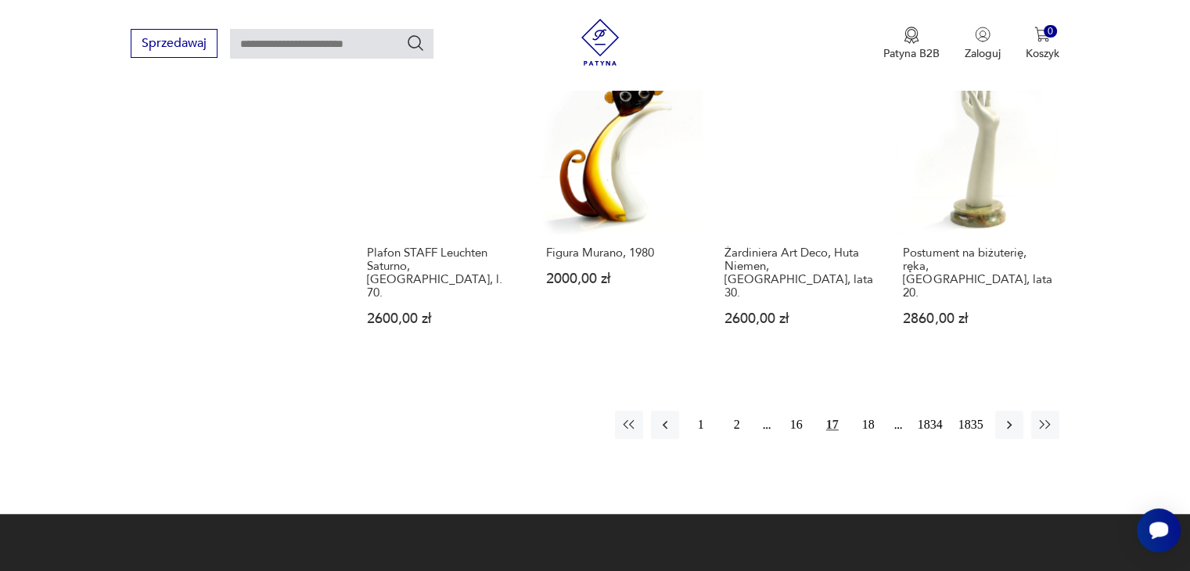
scroll to position [1367, 0]
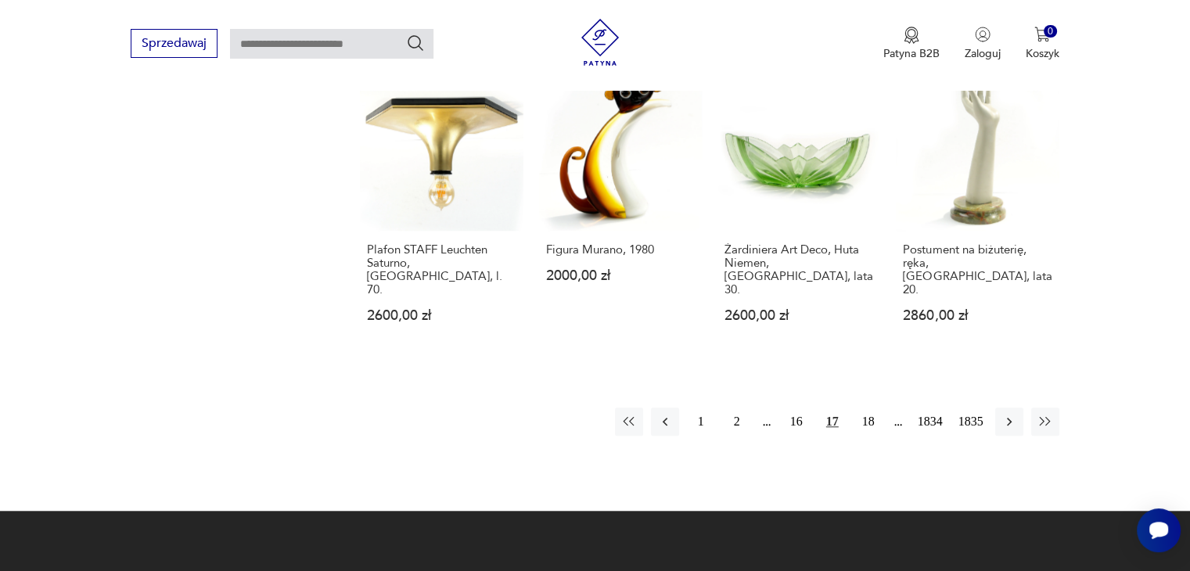
click at [1008, 414] on icon "button" at bounding box center [1010, 422] width 16 height 16
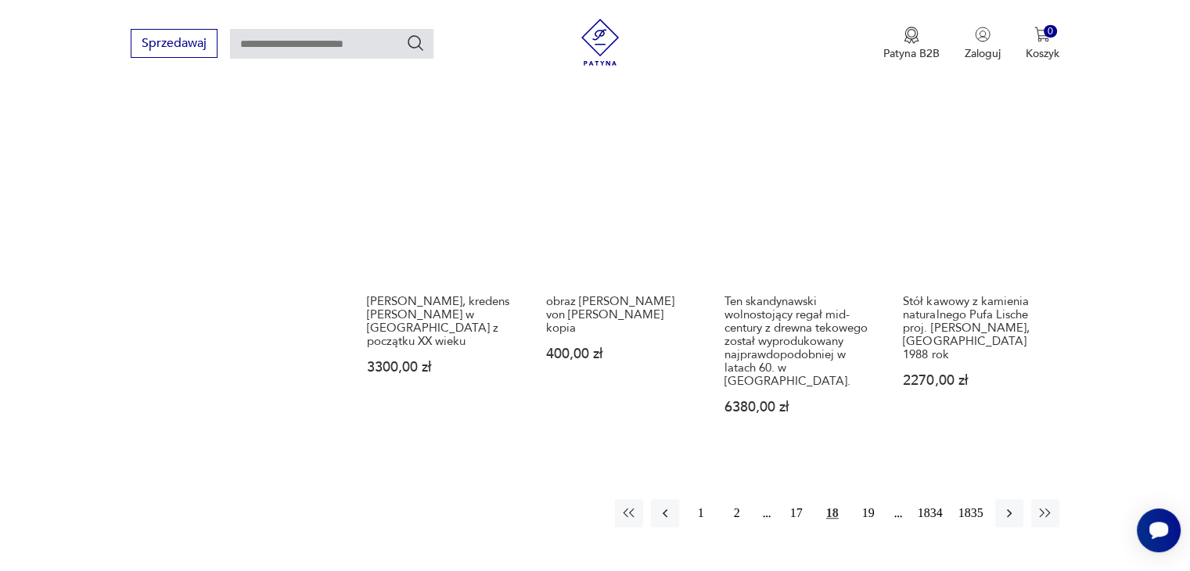
scroll to position [1282, 0]
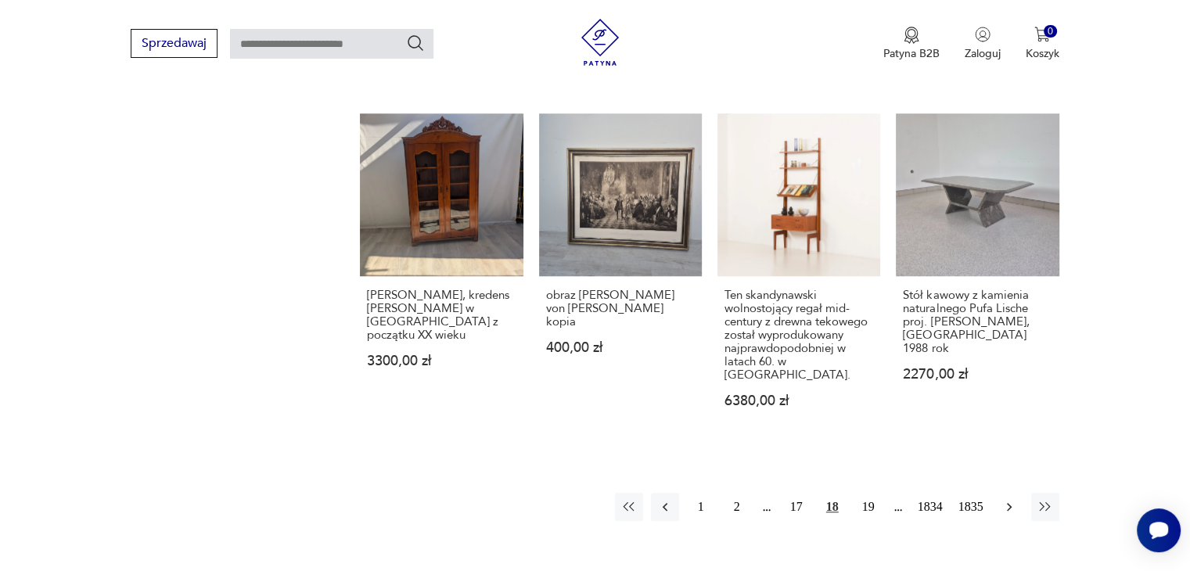
click at [1002, 499] on icon "button" at bounding box center [1010, 507] width 16 height 16
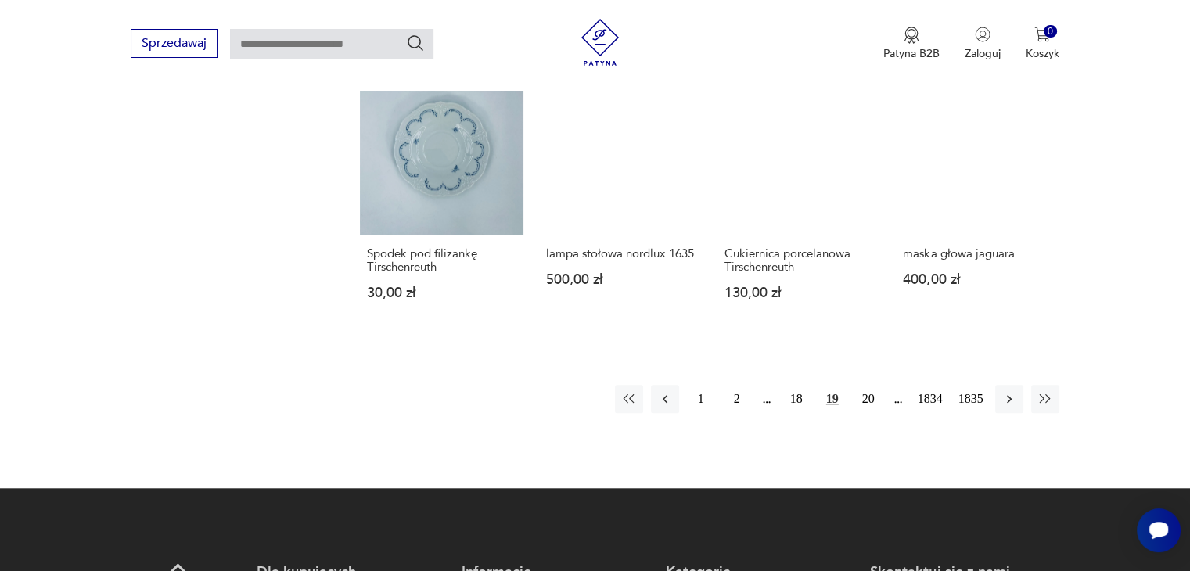
scroll to position [1364, 0]
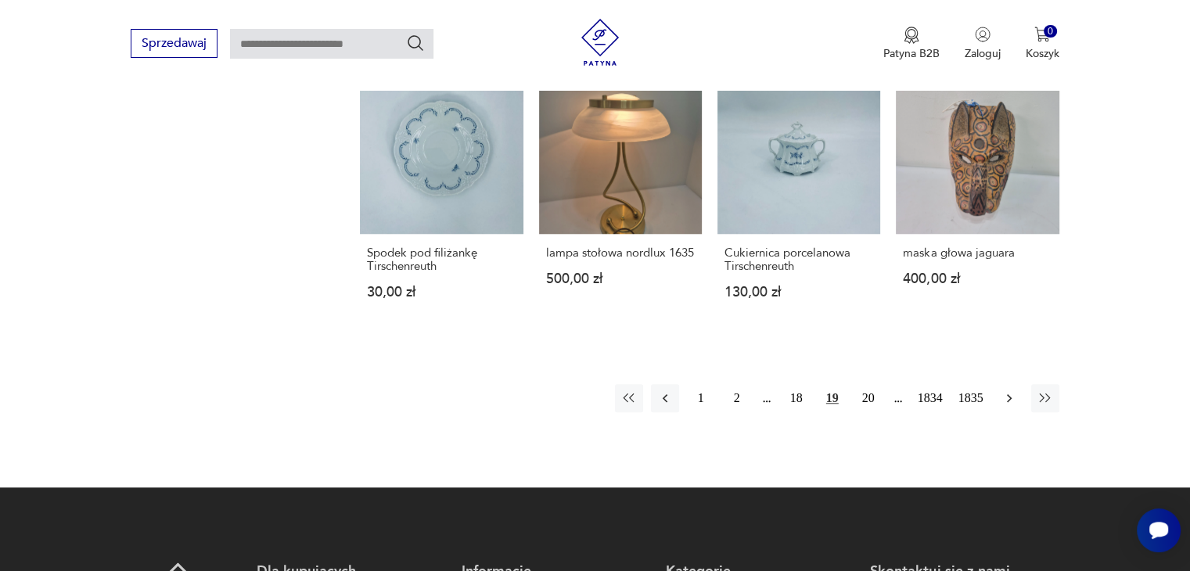
click at [1013, 391] on icon "button" at bounding box center [1010, 399] width 16 height 16
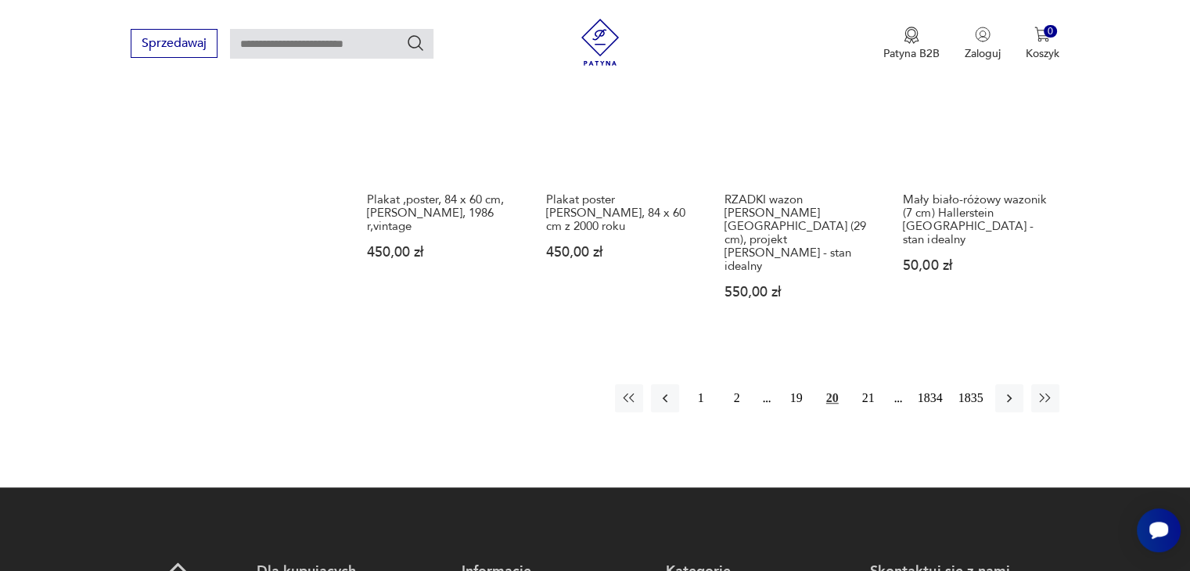
scroll to position [1356, 0]
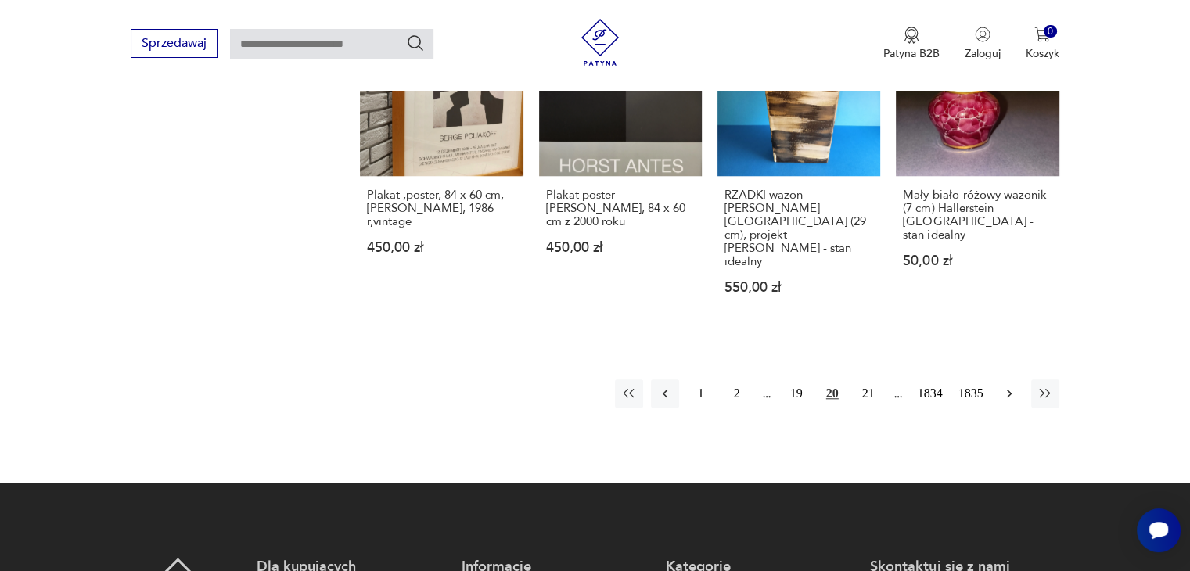
click at [1003, 386] on icon "button" at bounding box center [1010, 394] width 16 height 16
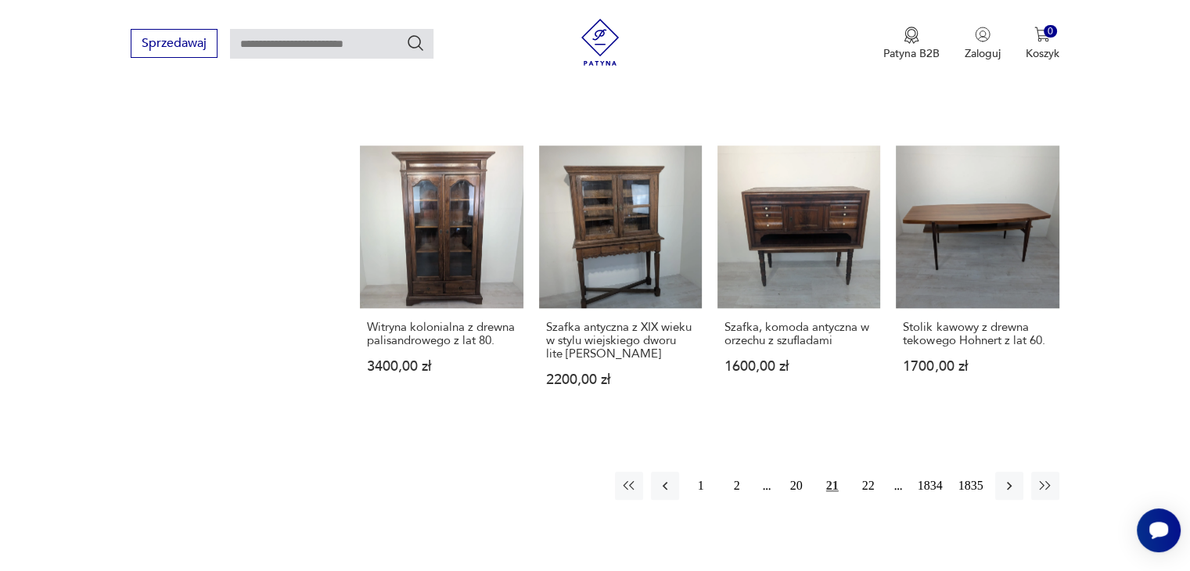
scroll to position [1308, 0]
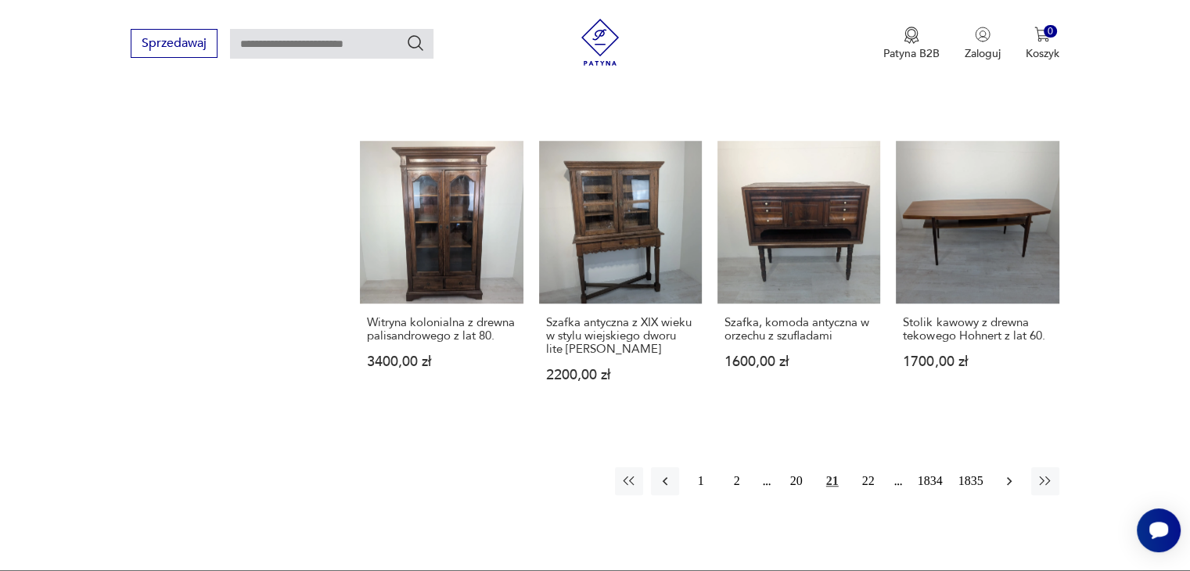
click at [1007, 474] on icon "button" at bounding box center [1010, 482] width 16 height 16
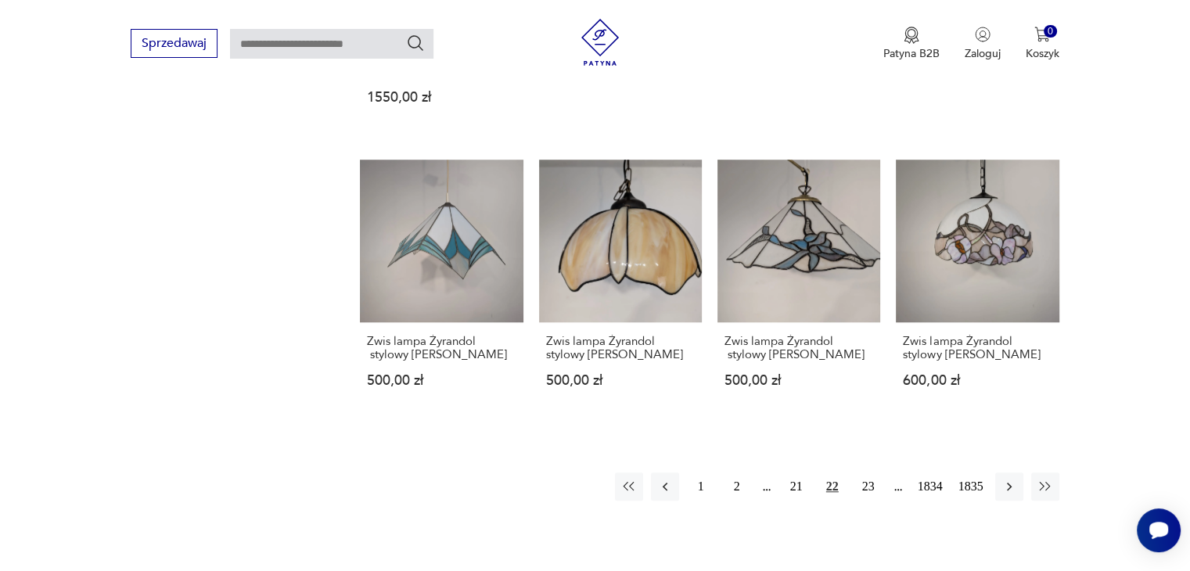
scroll to position [1250, 0]
click at [1007, 478] on icon "button" at bounding box center [1010, 486] width 16 height 16
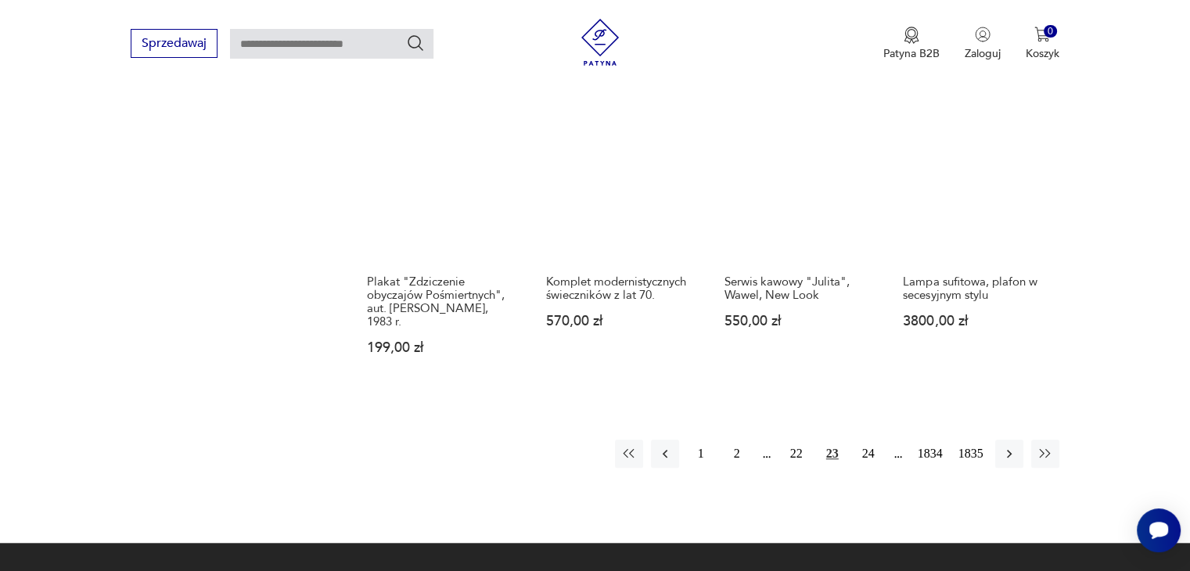
scroll to position [1336, 0]
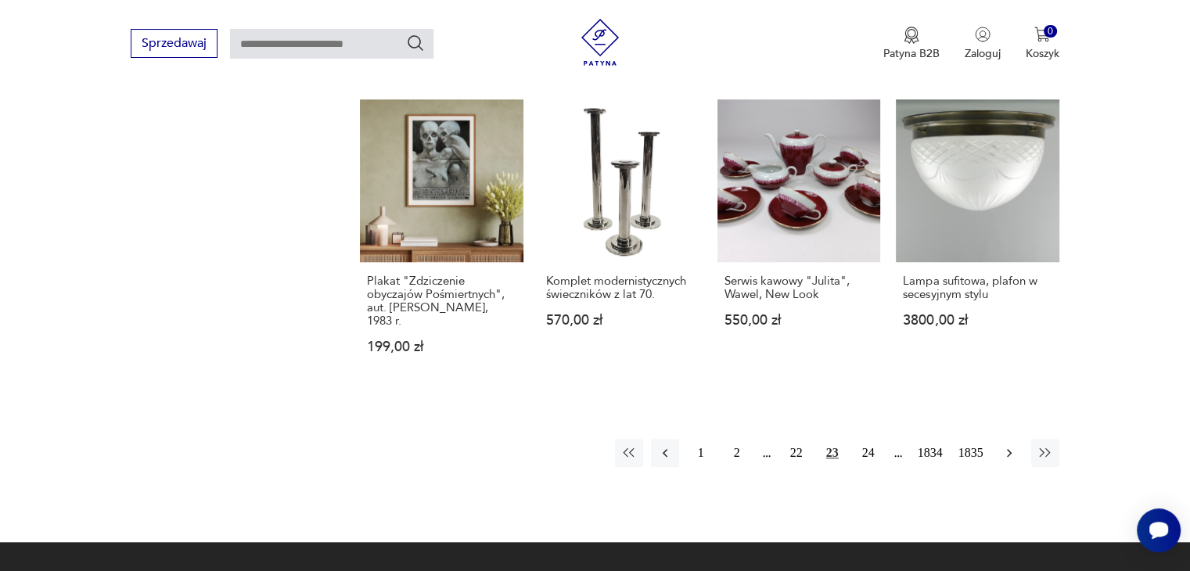
click at [1004, 445] on icon "button" at bounding box center [1010, 453] width 16 height 16
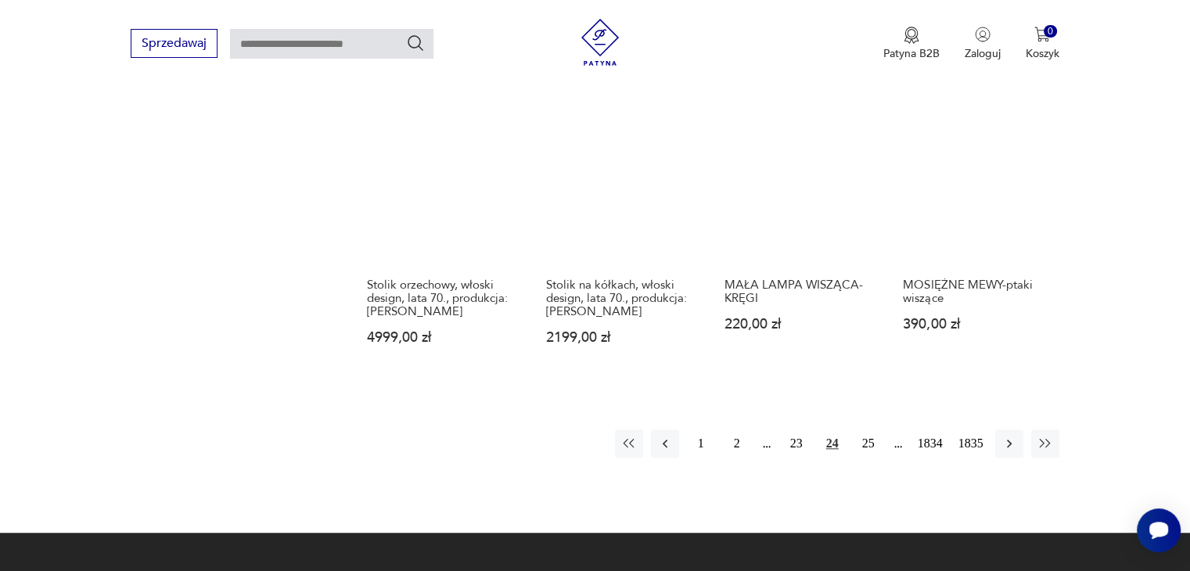
scroll to position [1327, 0]
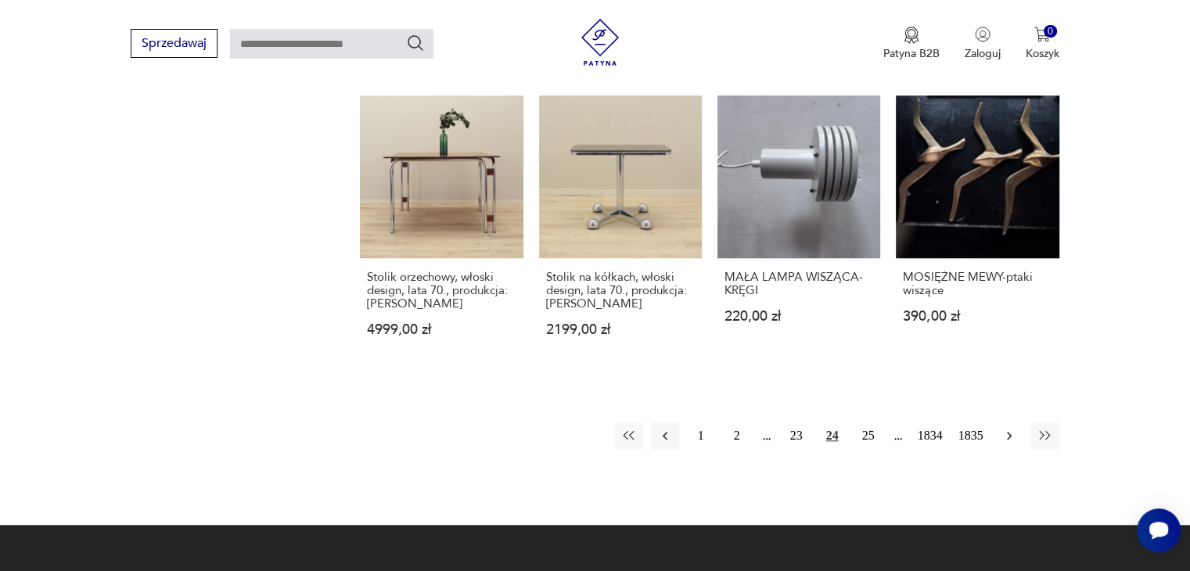
click at [1014, 428] on icon "button" at bounding box center [1010, 436] width 16 height 16
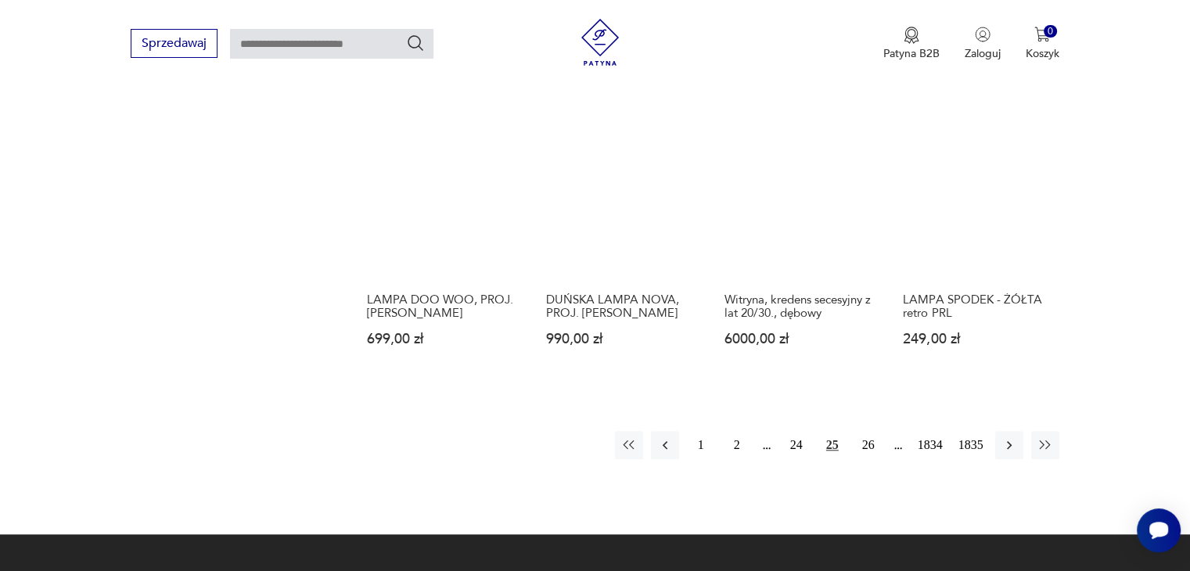
scroll to position [1295, 0]
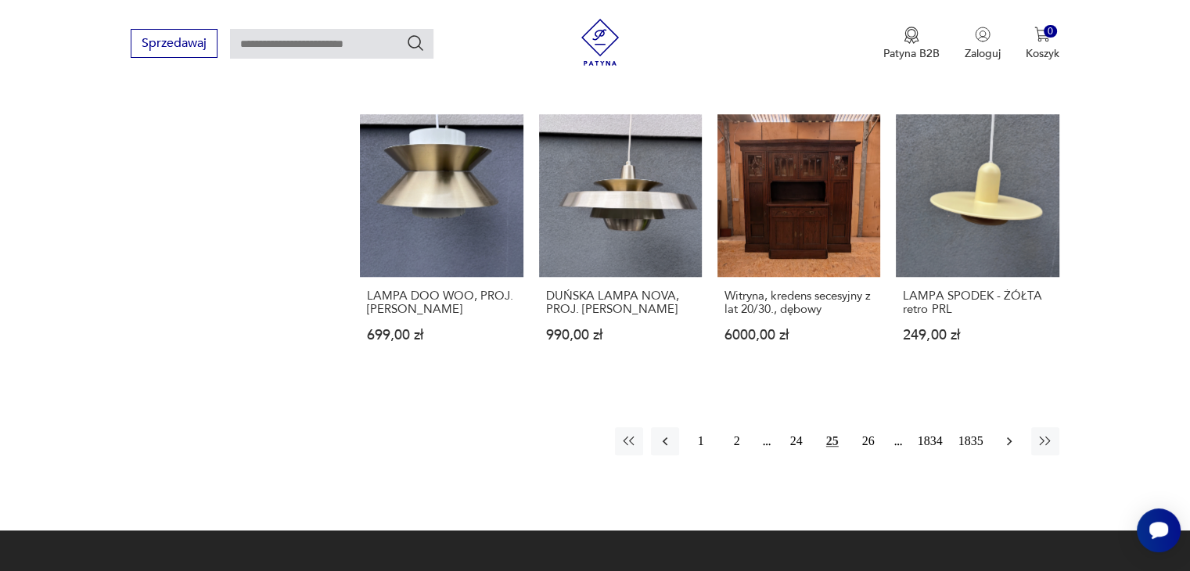
click at [1010, 434] on icon "button" at bounding box center [1010, 442] width 16 height 16
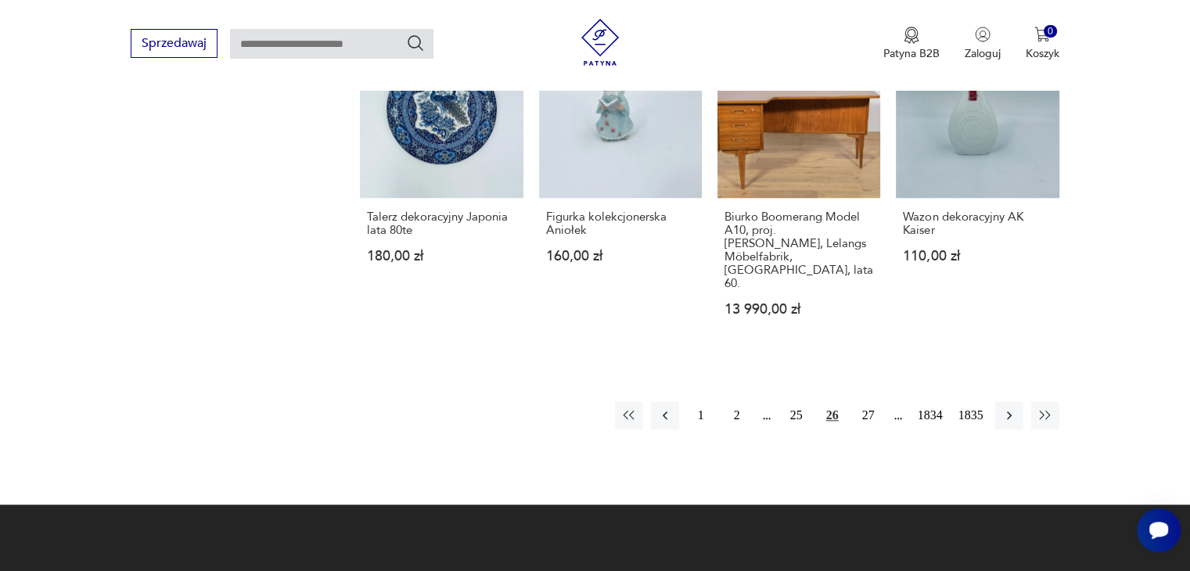
scroll to position [1374, 0]
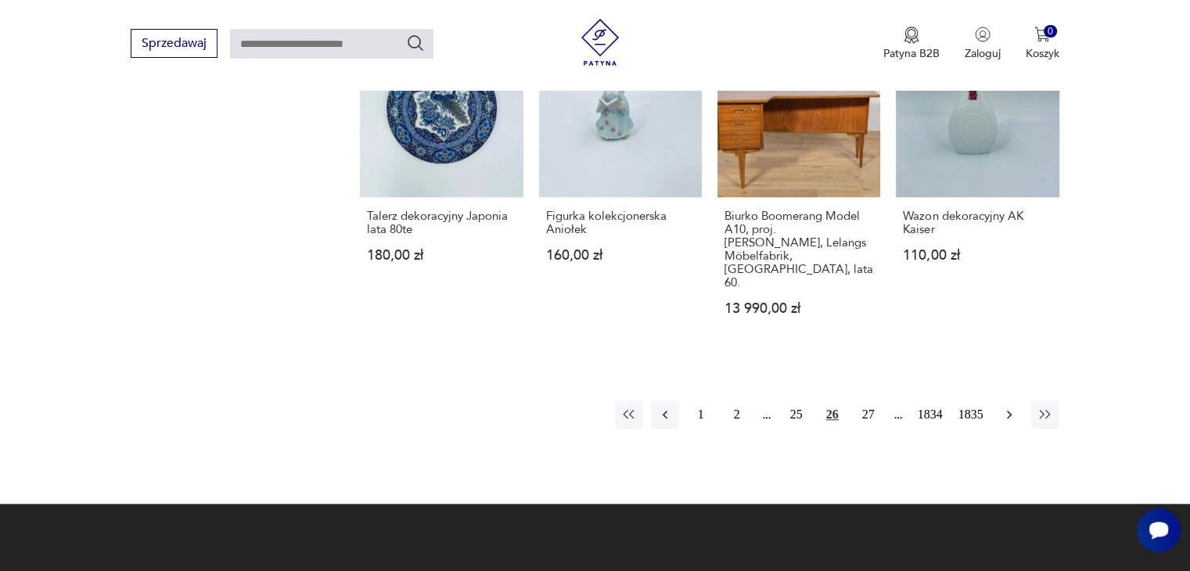
click at [1009, 411] on icon "button" at bounding box center [1009, 415] width 5 height 9
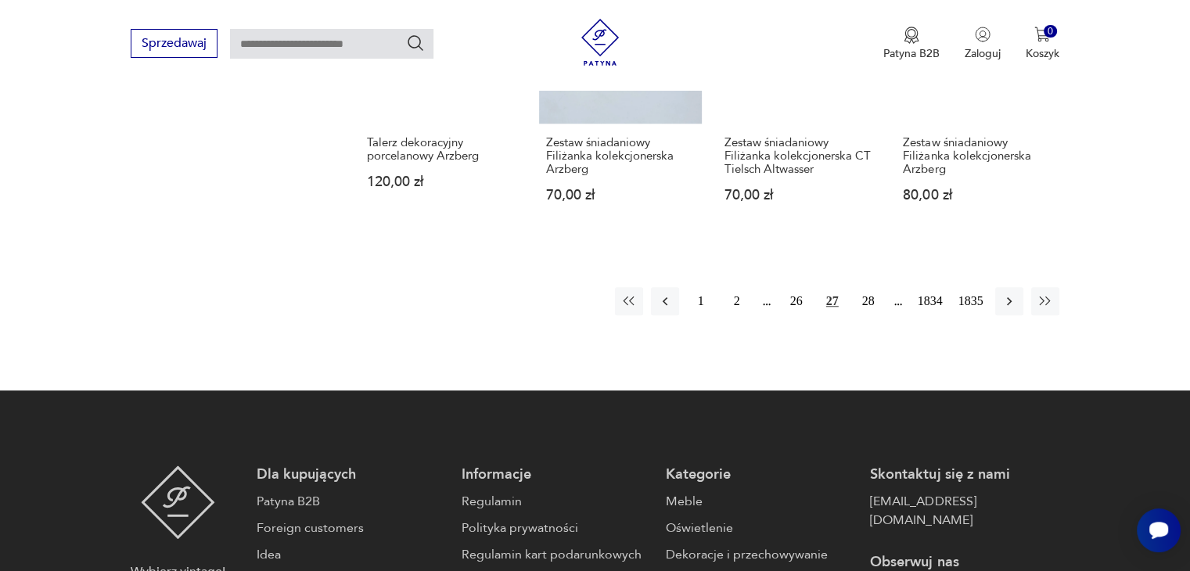
scroll to position [1410, 0]
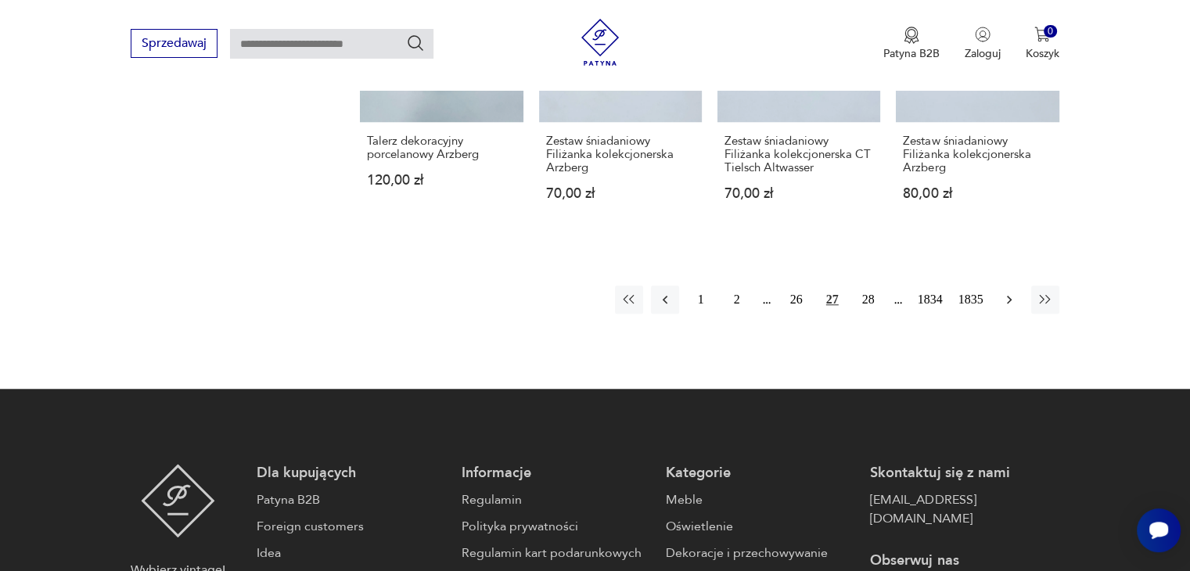
click at [1009, 292] on icon "button" at bounding box center [1010, 300] width 16 height 16
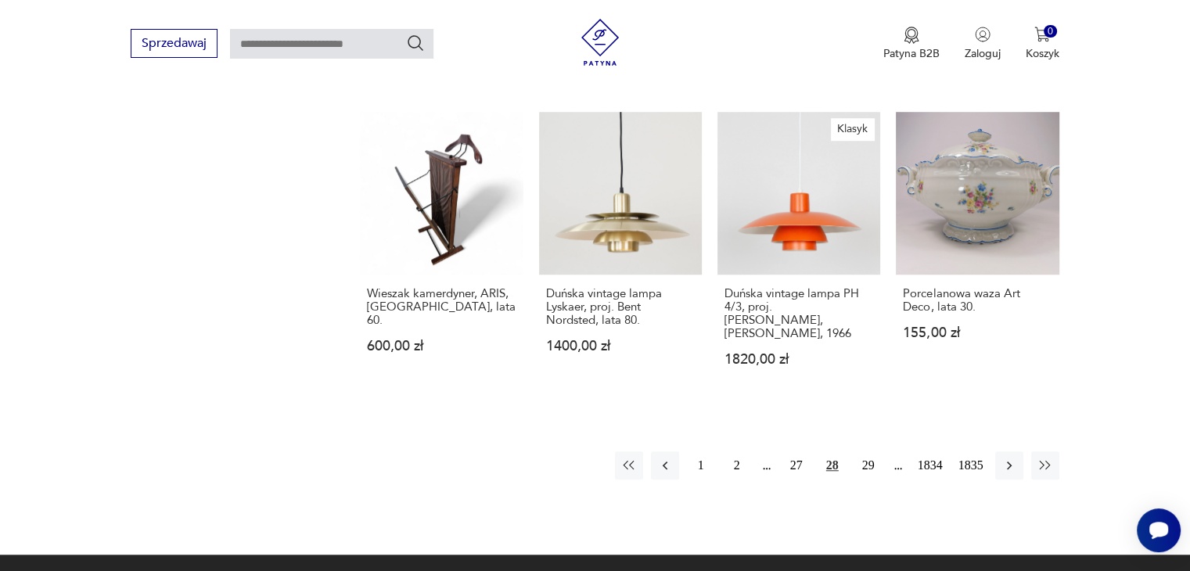
click at [1009, 281] on div "Porcelanowa waza Art Deco, lata 30. 155,00 zł" at bounding box center [977, 322] width 163 height 95
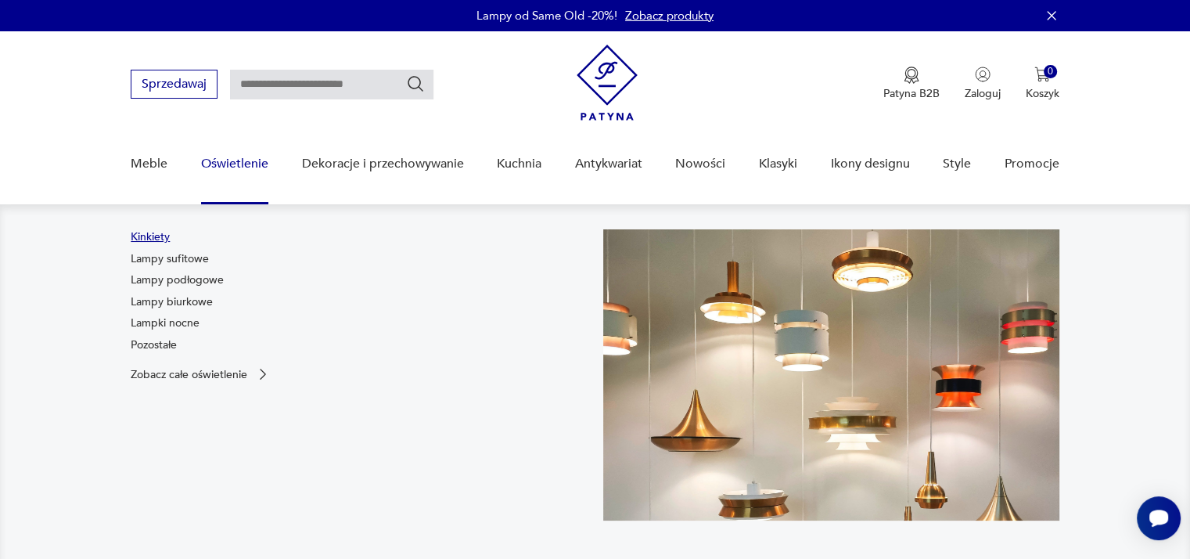
click at [164, 237] on link "Kinkiety" at bounding box center [150, 237] width 39 height 16
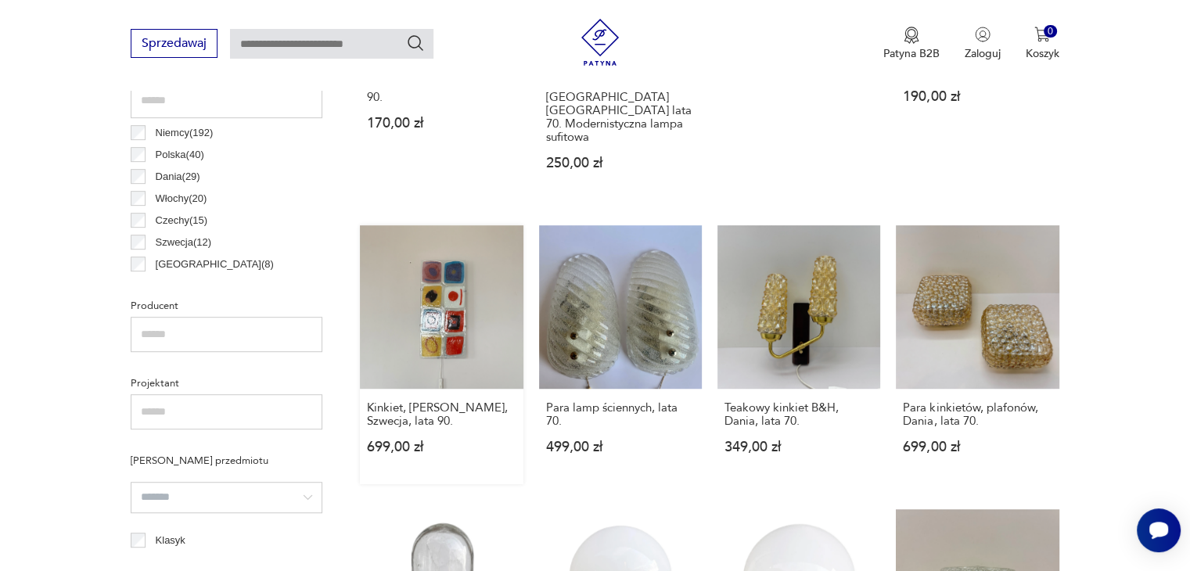
click at [466, 316] on link "Kinkiet, [PERSON_NAME], Szwecja, lata 90. 699,00 zł" at bounding box center [441, 354] width 163 height 258
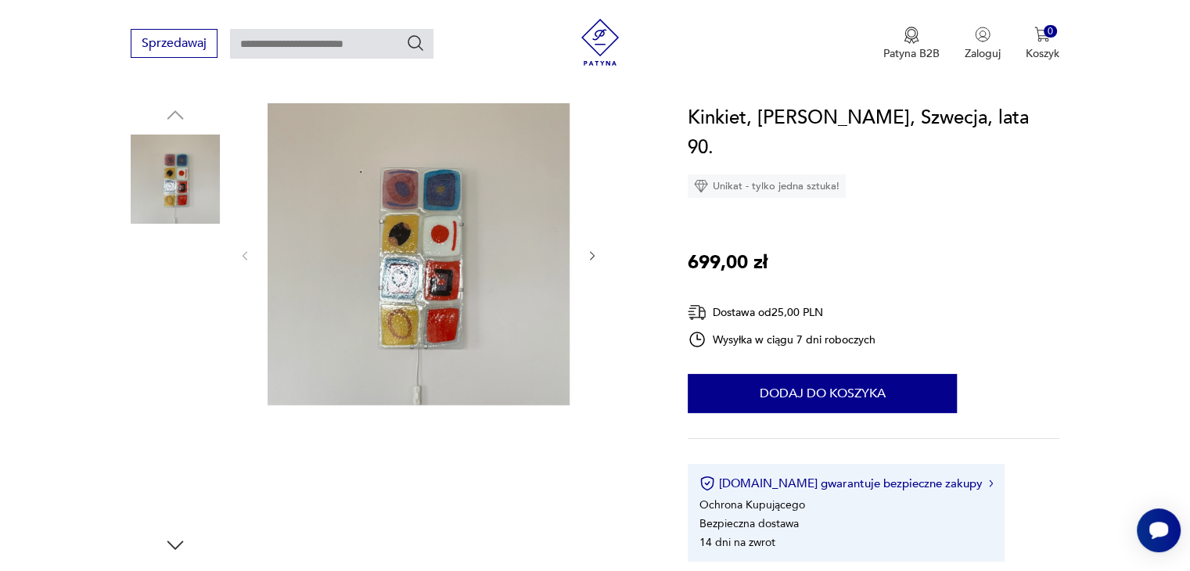
scroll to position [157, 0]
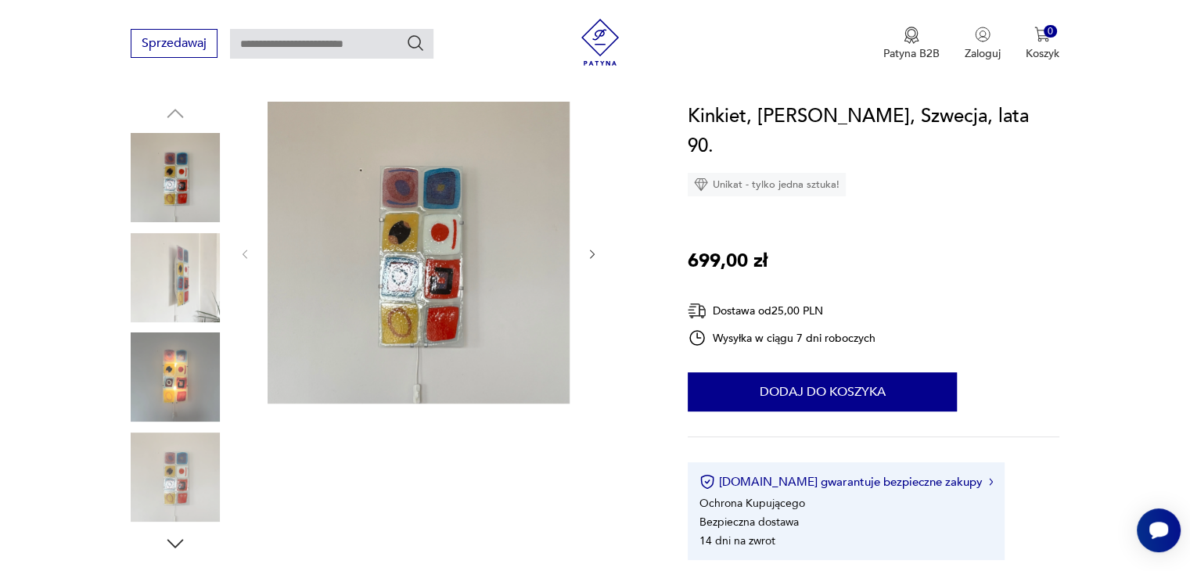
click at [590, 245] on div at bounding box center [419, 254] width 360 height 305
click at [591, 257] on icon "button" at bounding box center [592, 254] width 5 height 9
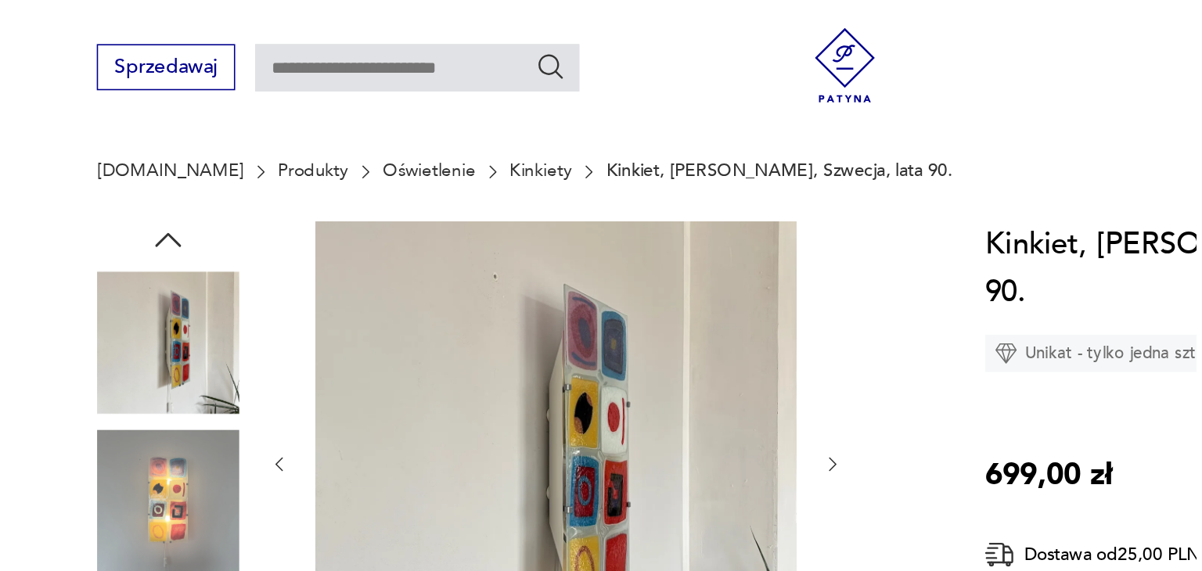
scroll to position [118, 0]
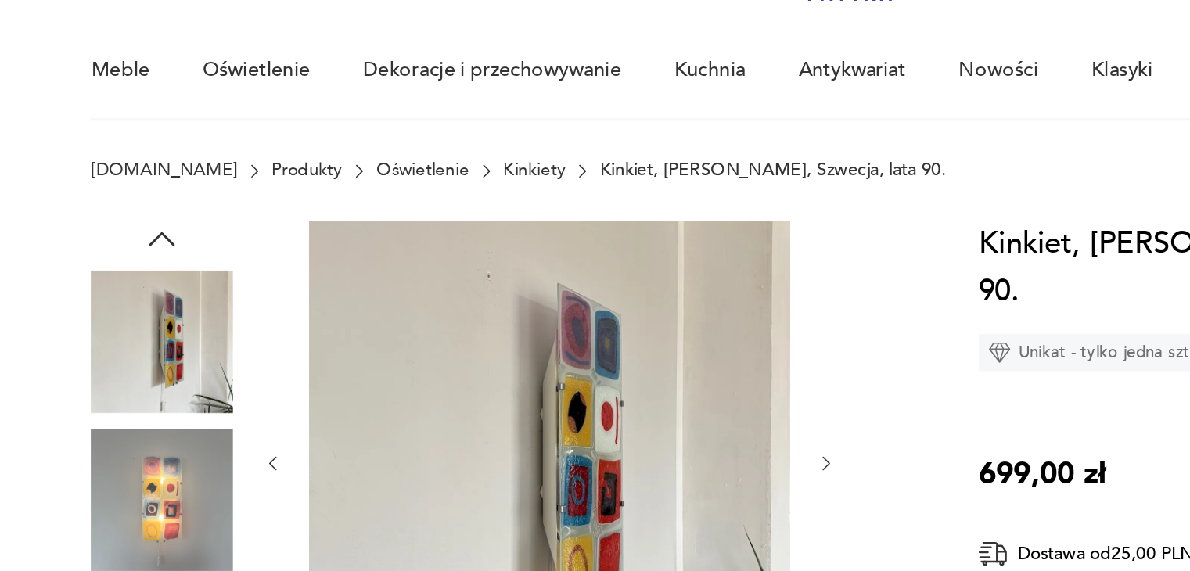
click at [177, 180] on img at bounding box center [175, 215] width 89 height 89
click at [361, 218] on img at bounding box center [419, 291] width 302 height 302
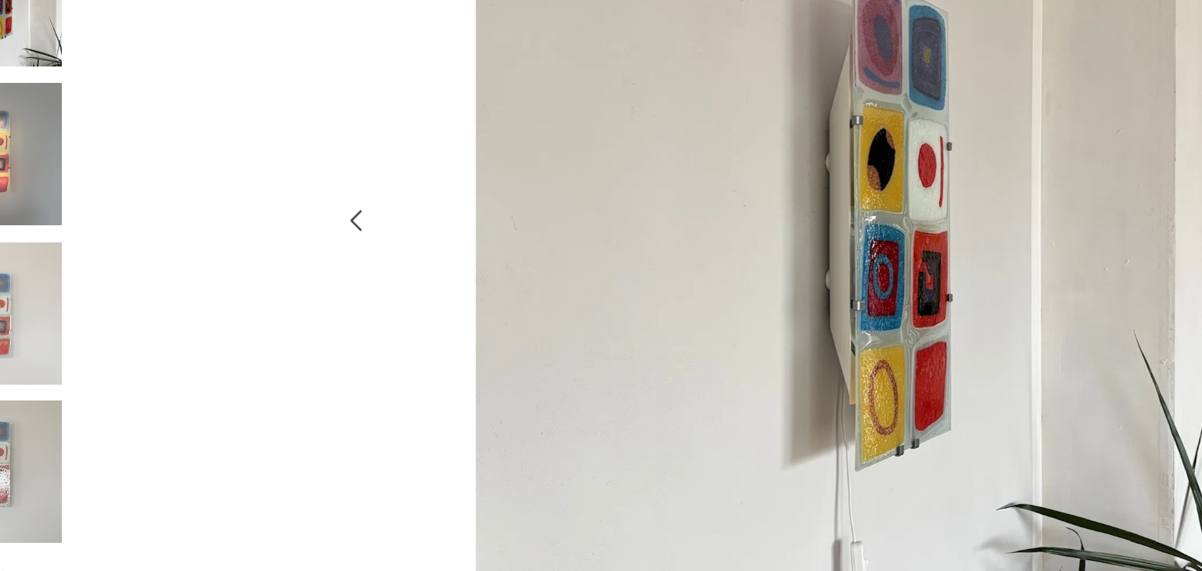
click at [84, 340] on img at bounding box center [67, 334] width 89 height 89
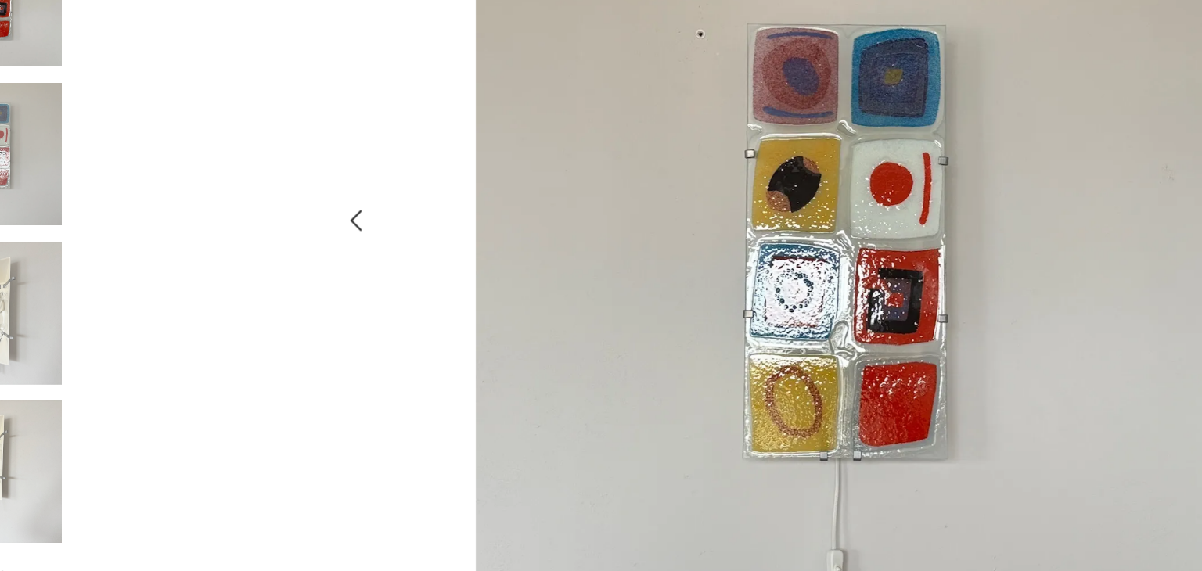
click at [95, 402] on img at bounding box center [67, 434] width 89 height 89
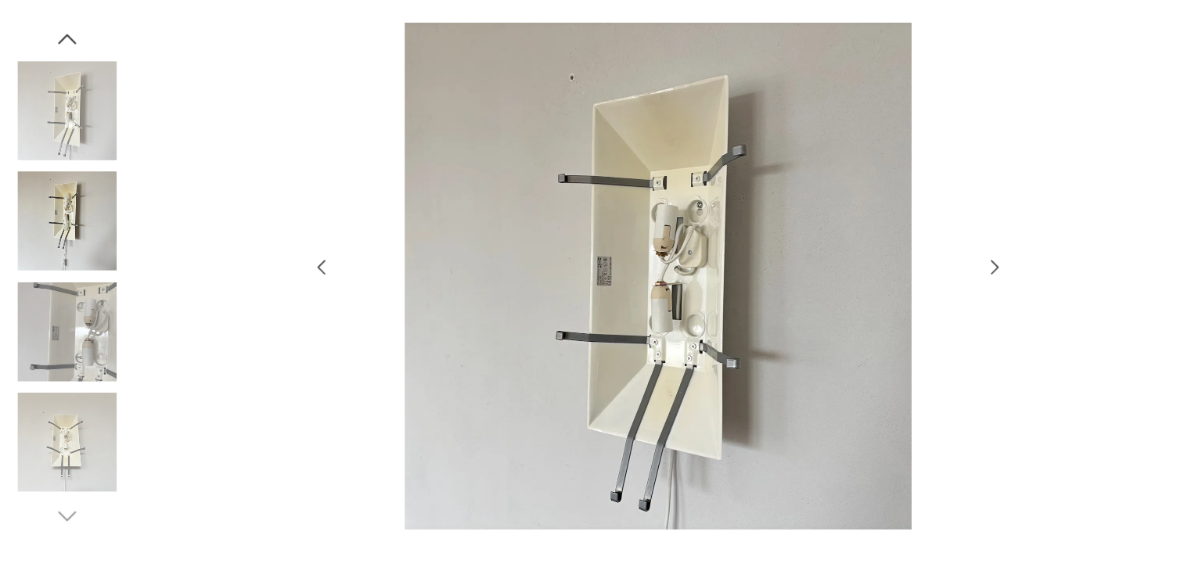
click at [74, 71] on icon "button" at bounding box center [68, 70] width 16 height 9
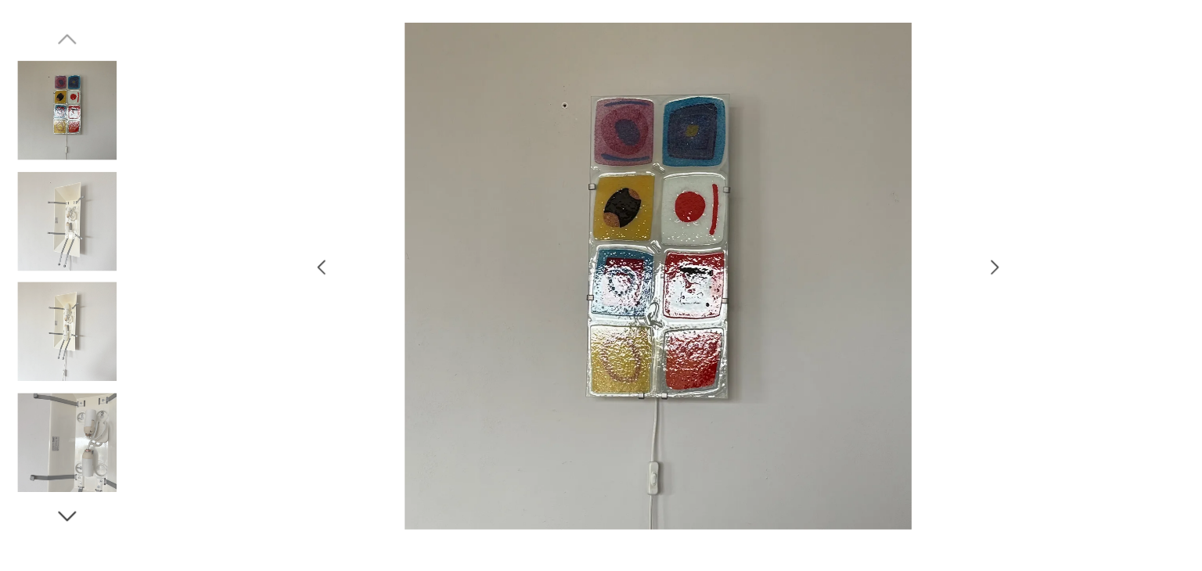
click at [62, 116] on img at bounding box center [67, 134] width 89 height 89
click at [298, 275] on icon "button" at bounding box center [297, 276] width 19 height 19
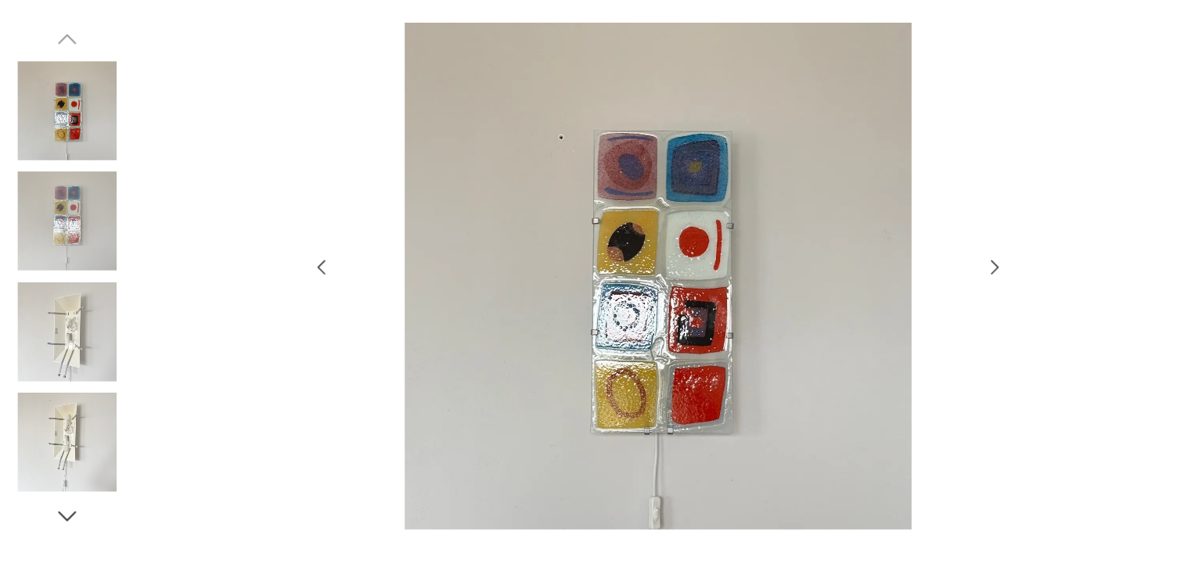
click at [298, 275] on icon "button" at bounding box center [297, 276] width 19 height 19
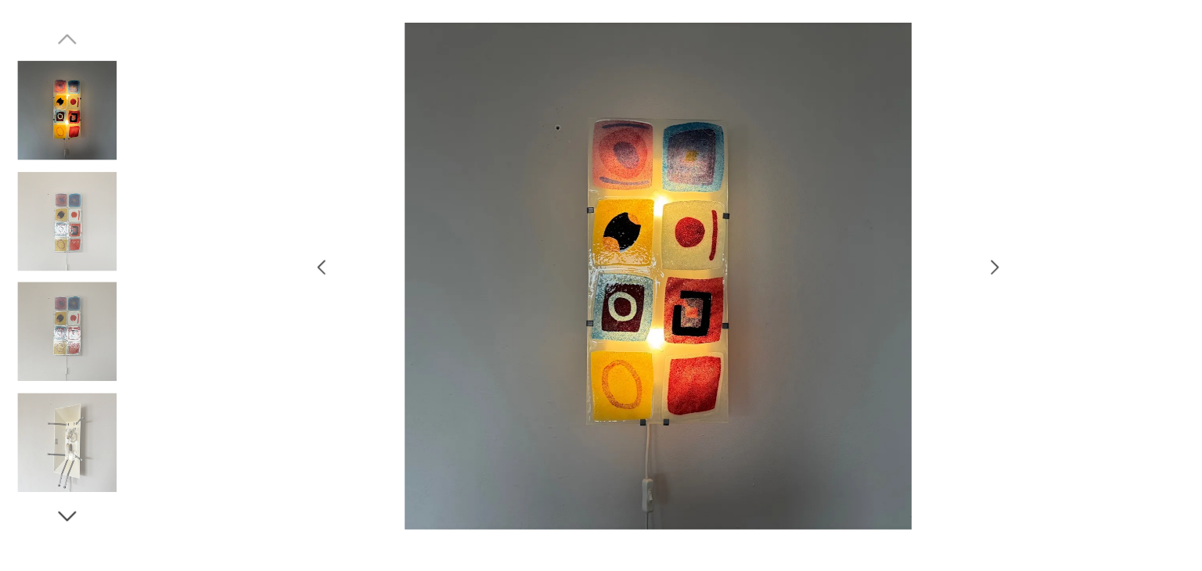
click at [298, 275] on icon "button" at bounding box center [297, 276] width 19 height 19
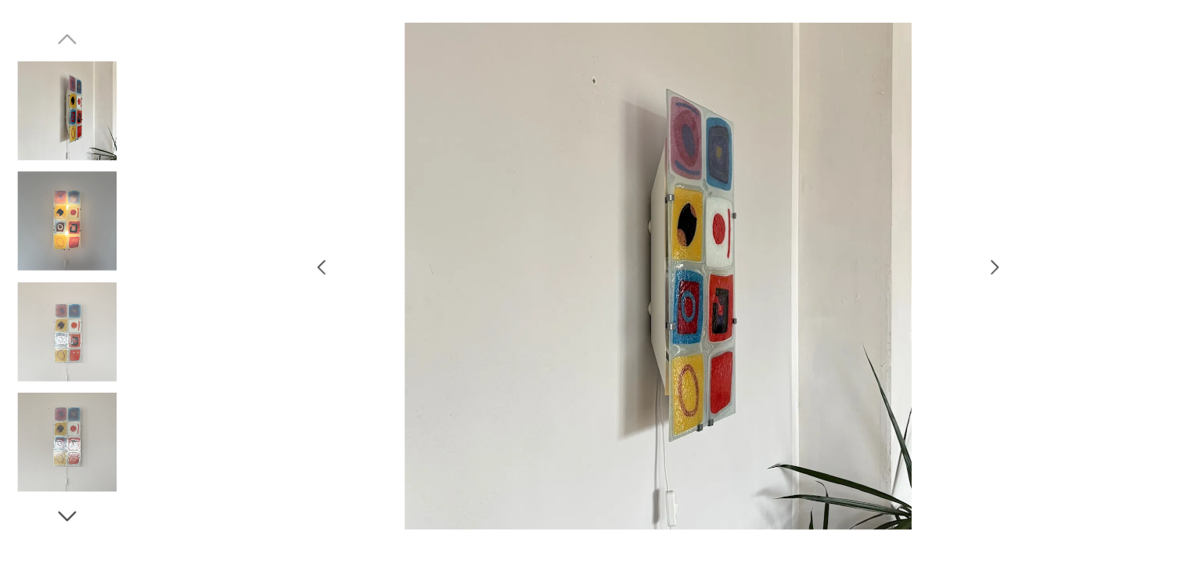
click at [298, 273] on icon "button" at bounding box center [297, 276] width 19 height 19
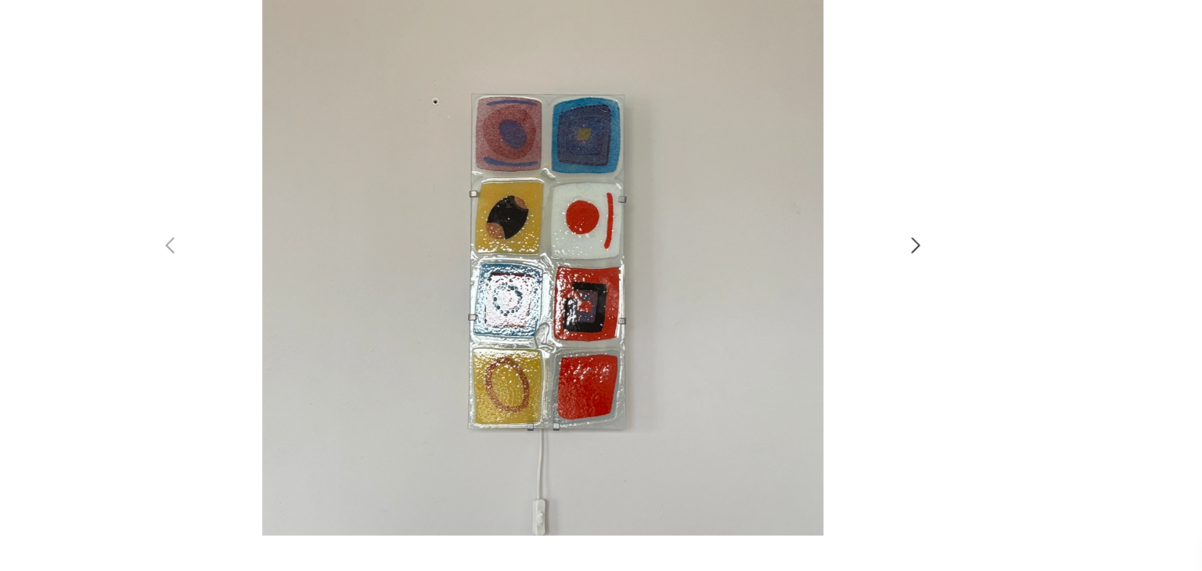
click at [904, 278] on icon "button" at bounding box center [904, 276] width 19 height 19
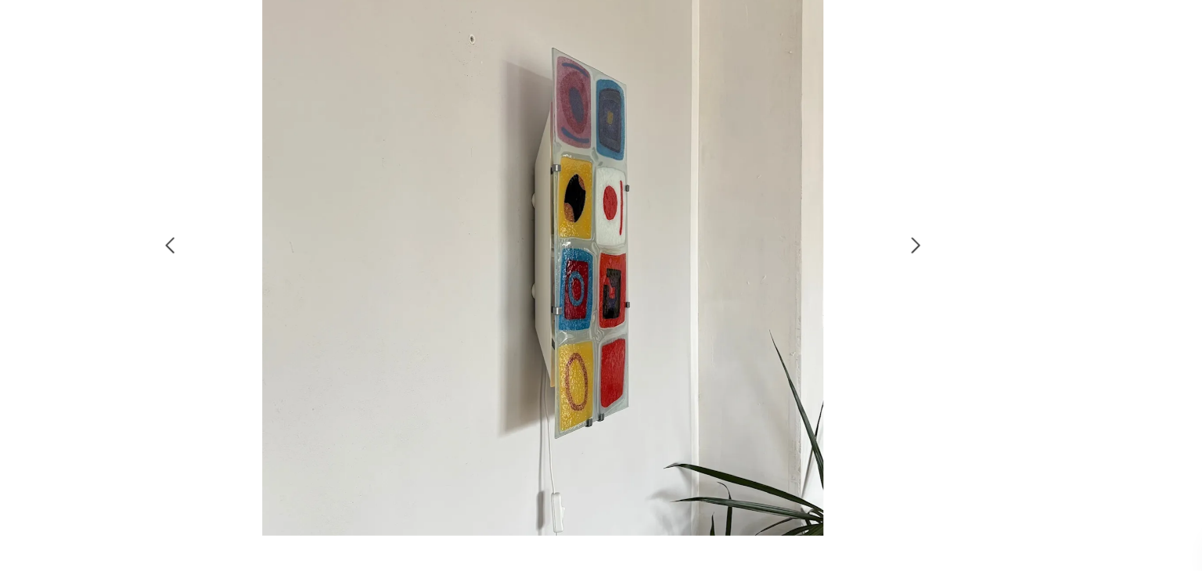
click at [902, 275] on icon "button" at bounding box center [904, 276] width 19 height 19
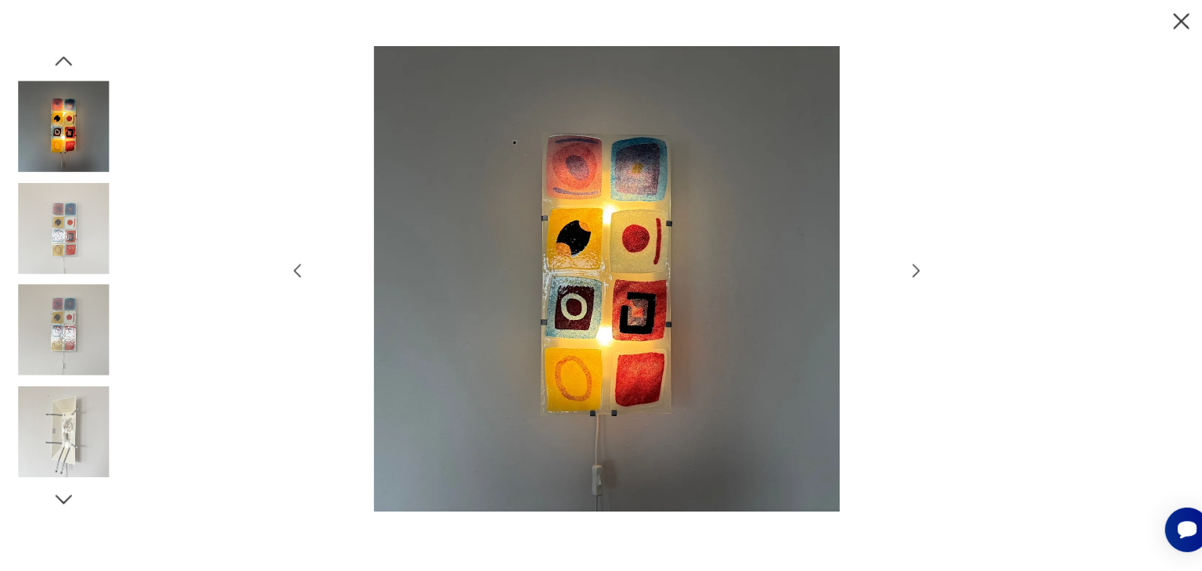
scroll to position [117, 0]
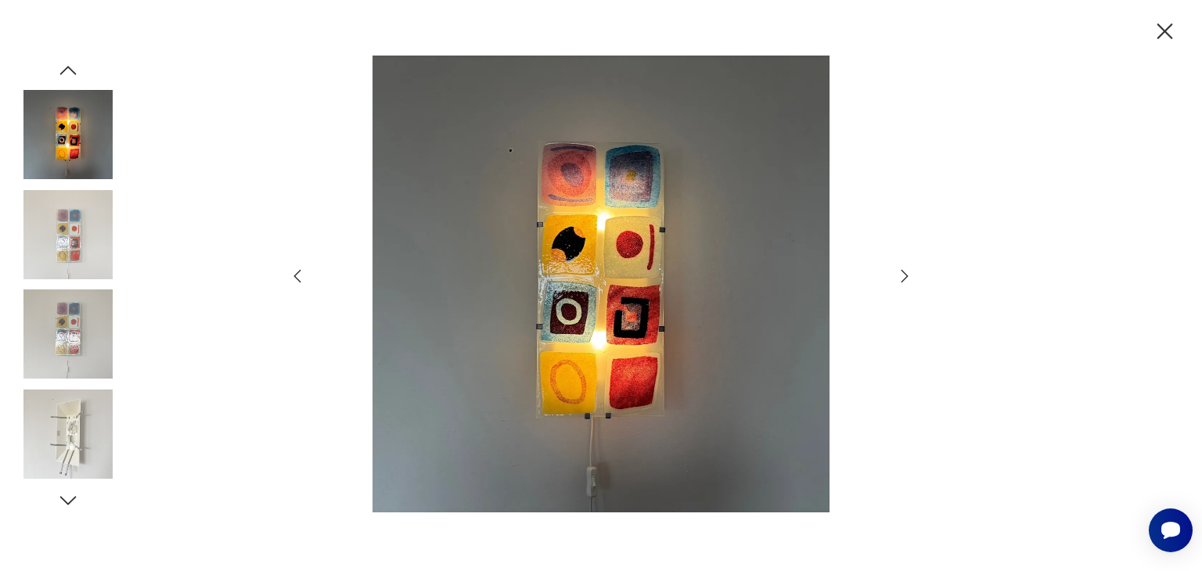
click at [902, 268] on icon "button" at bounding box center [904, 276] width 19 height 19
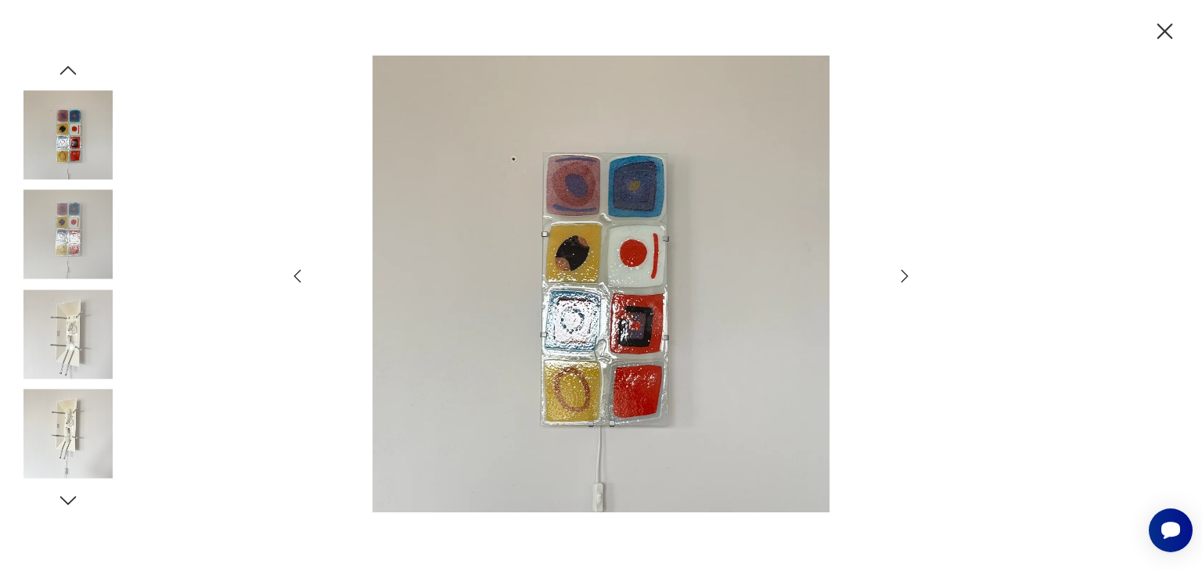
click at [66, 323] on img at bounding box center [67, 334] width 89 height 89
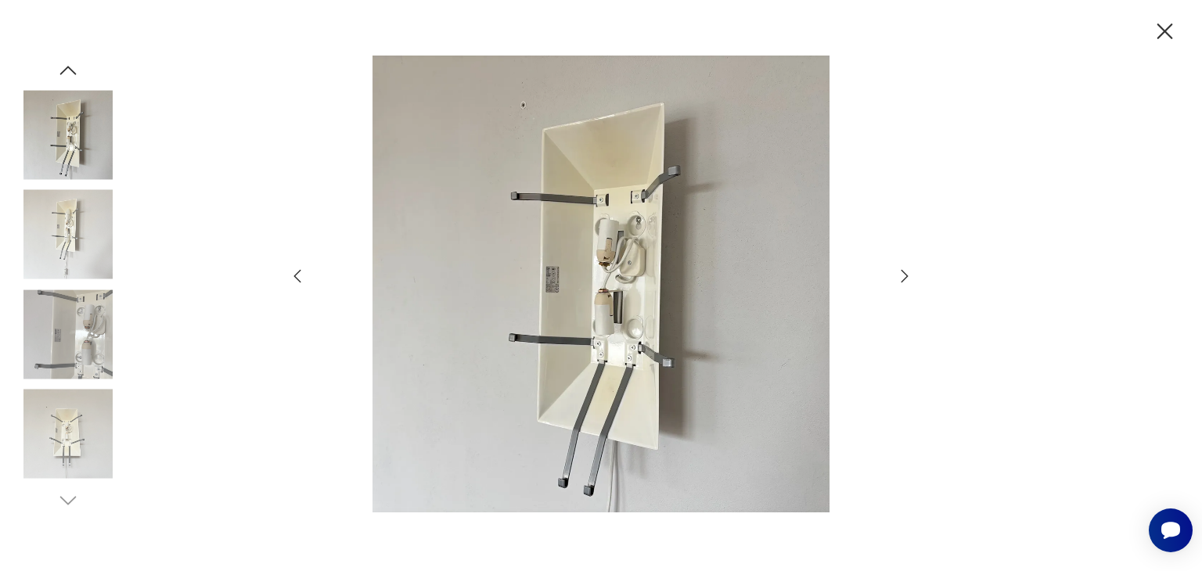
click at [65, 61] on icon "button" at bounding box center [67, 70] width 23 height 23
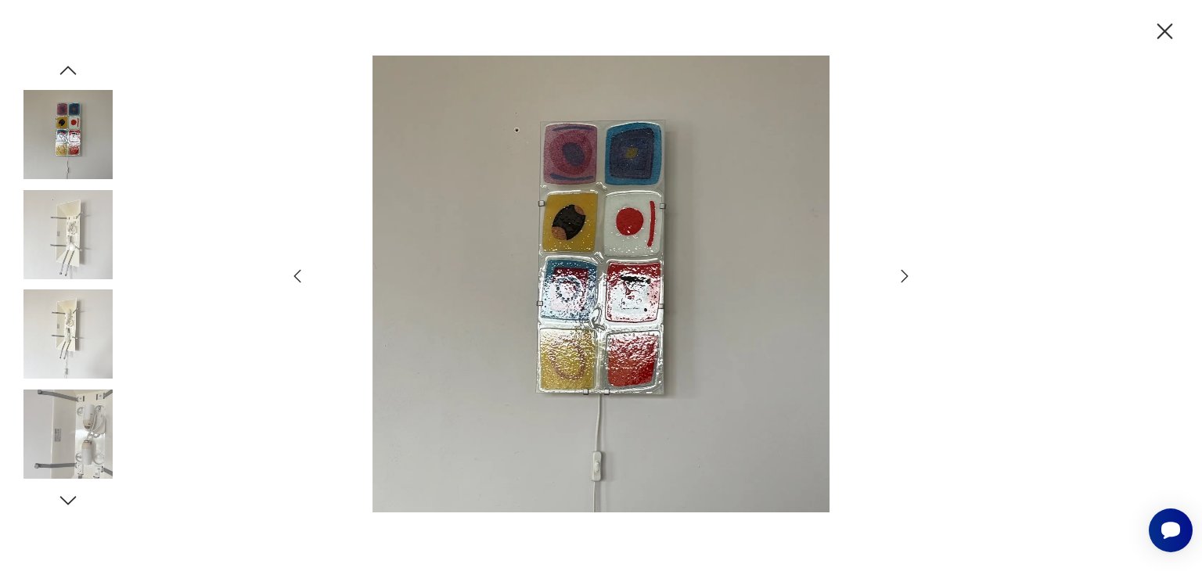
click at [65, 61] on icon "button" at bounding box center [67, 70] width 23 height 23
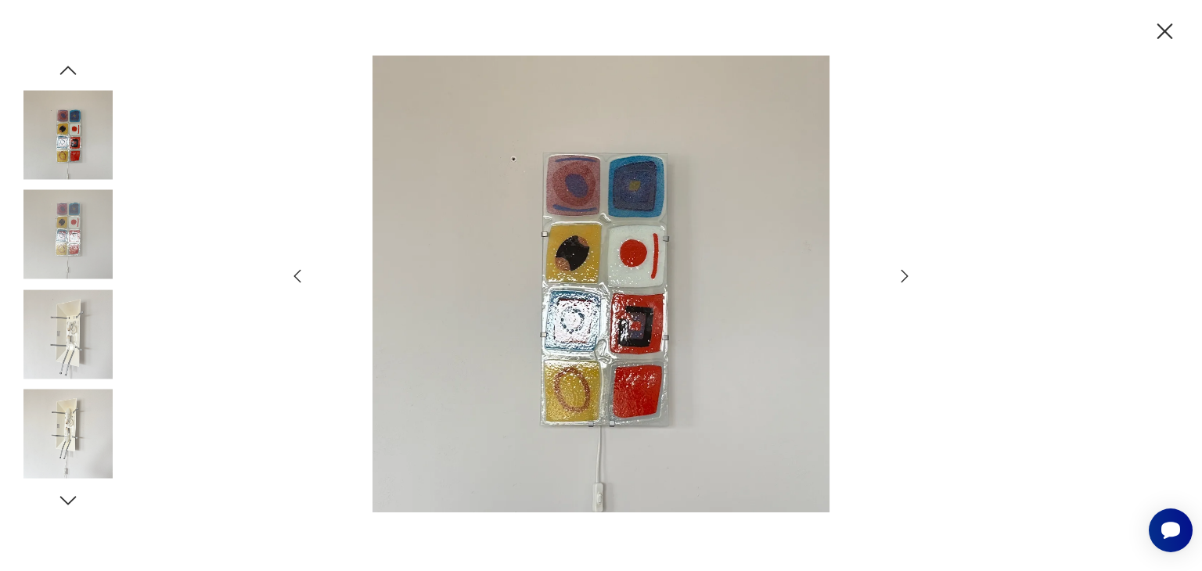
click at [426, 232] on img at bounding box center [600, 284] width 557 height 457
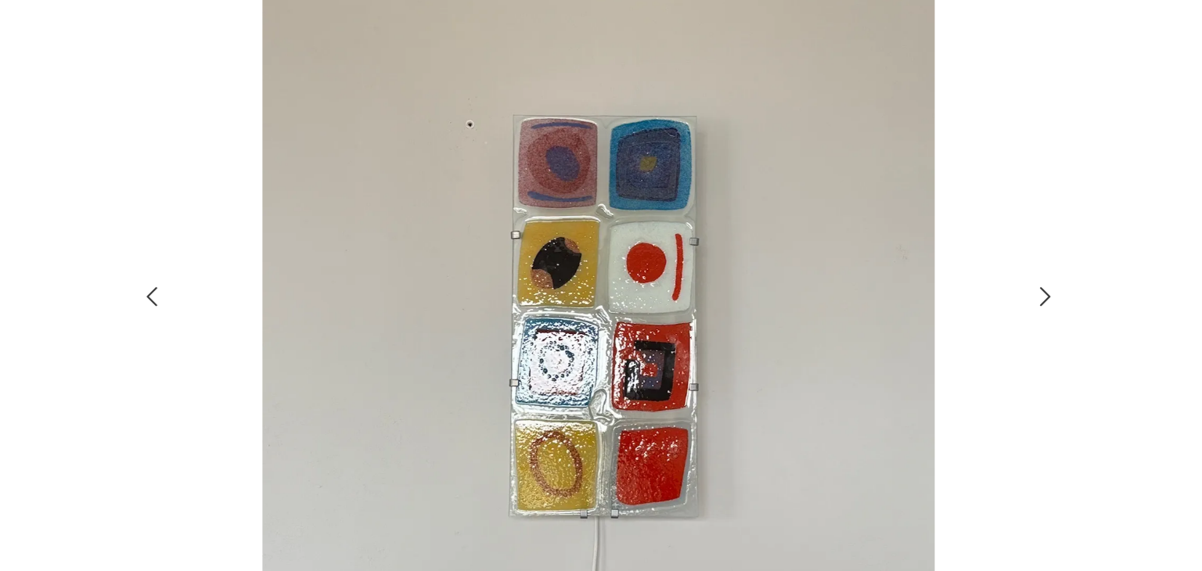
scroll to position [795, 0]
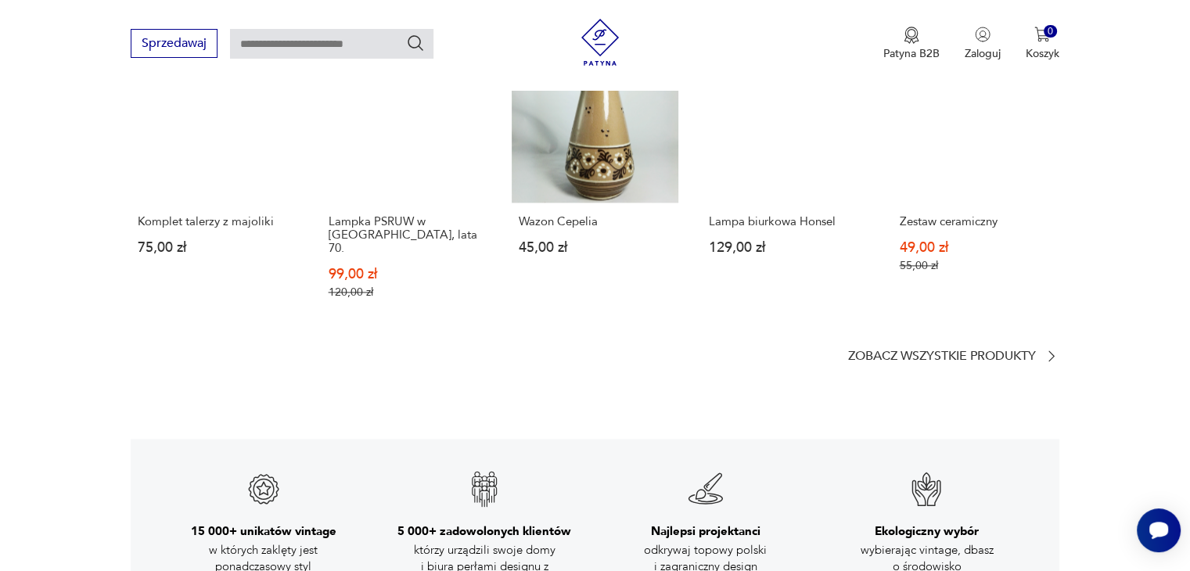
scroll to position [1981, 0]
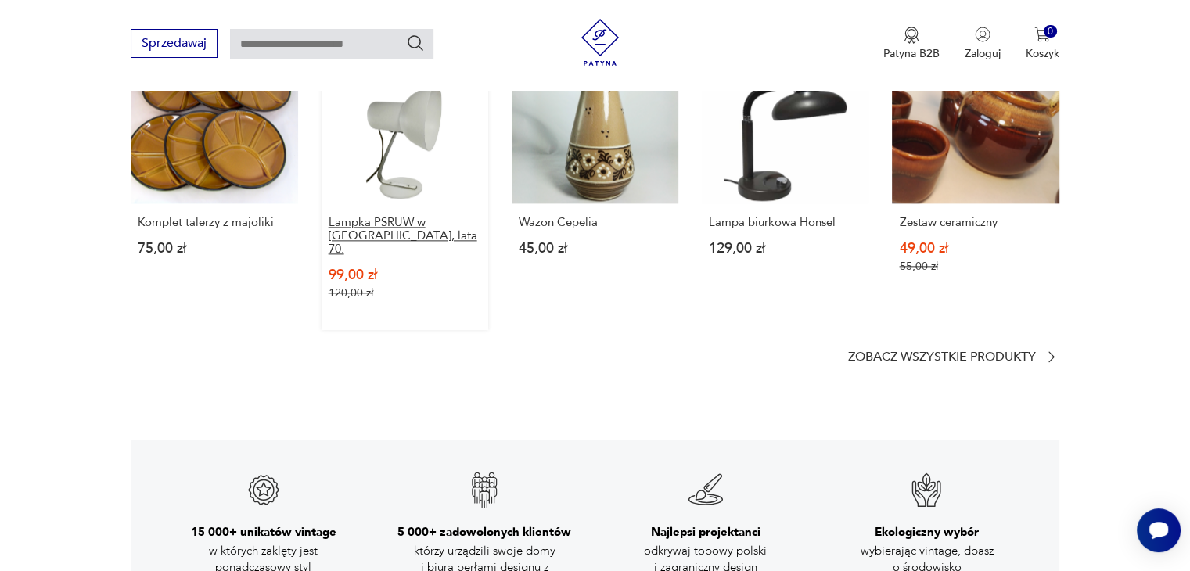
click at [373, 220] on p "Lampka PSRUW w [GEOGRAPHIC_DATA], lata 70." at bounding box center [405, 236] width 153 height 40
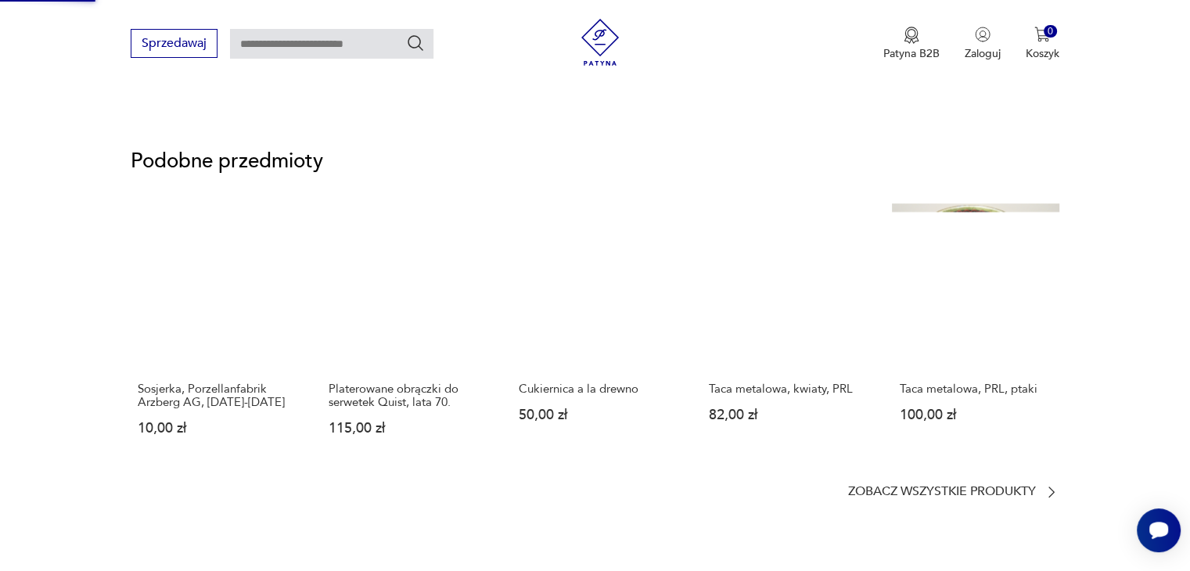
scroll to position [513, 0]
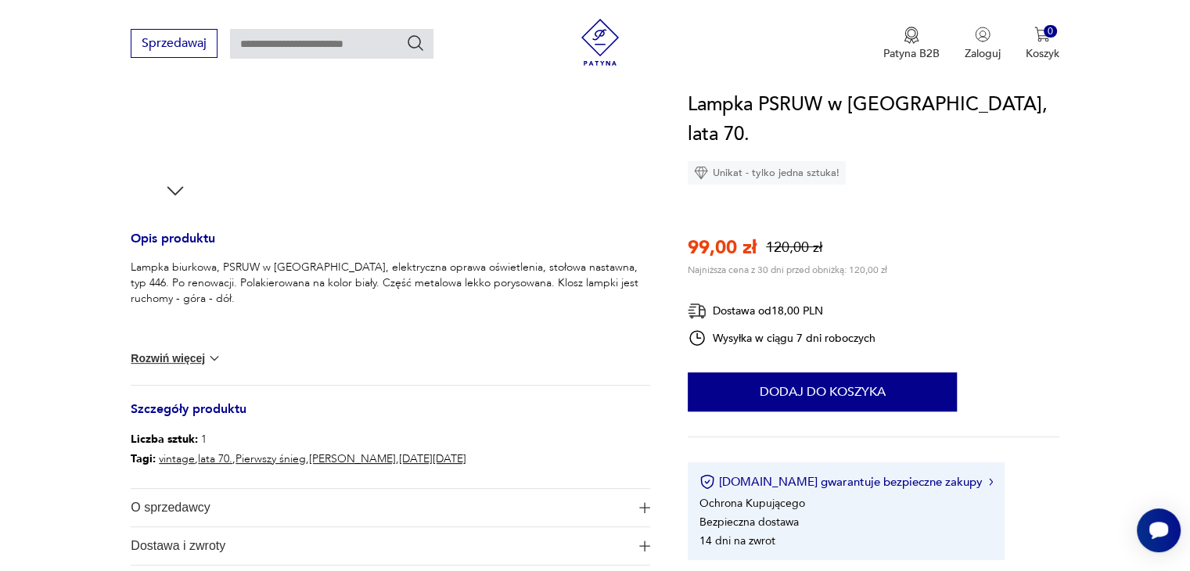
scroll to position [513, 0]
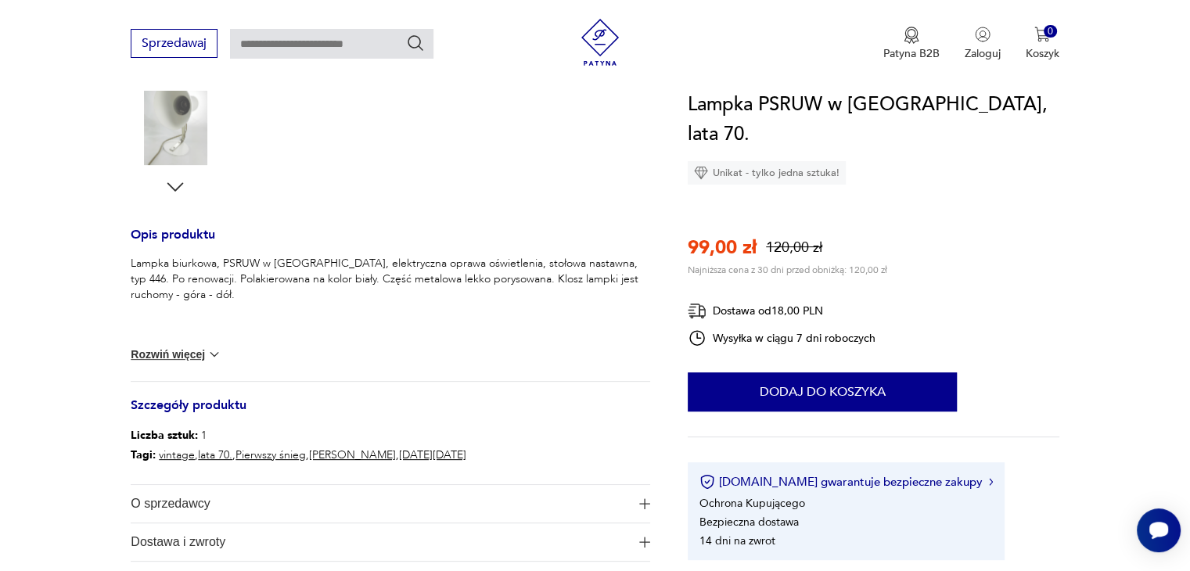
click at [261, 499] on span "O sprzedawcy" at bounding box center [380, 504] width 498 height 38
